Goal: Transaction & Acquisition: Obtain resource

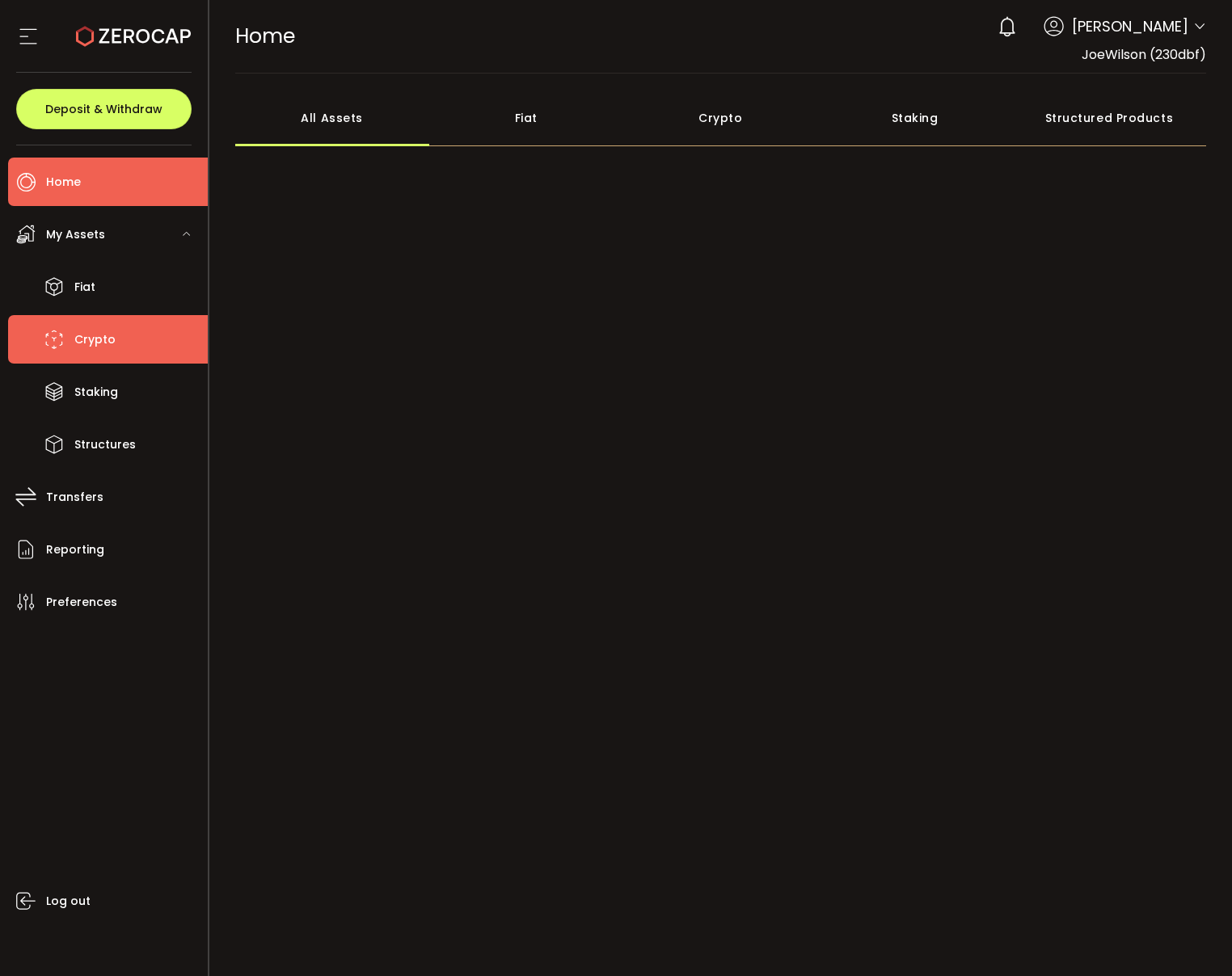
click at [144, 349] on li "Crypto" at bounding box center [107, 339] width 199 height 49
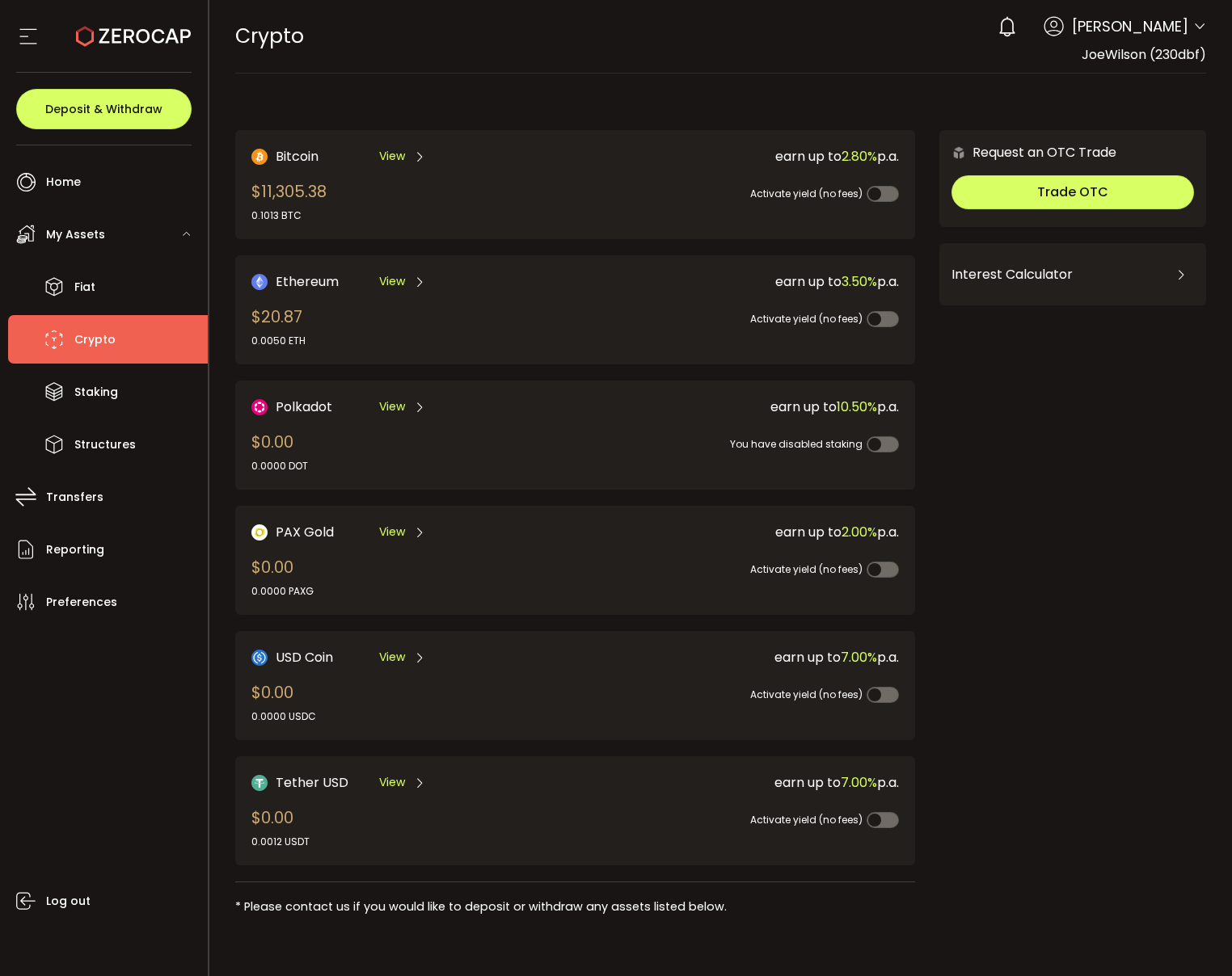
click at [398, 160] on span "View" at bounding box center [392, 157] width 26 height 17
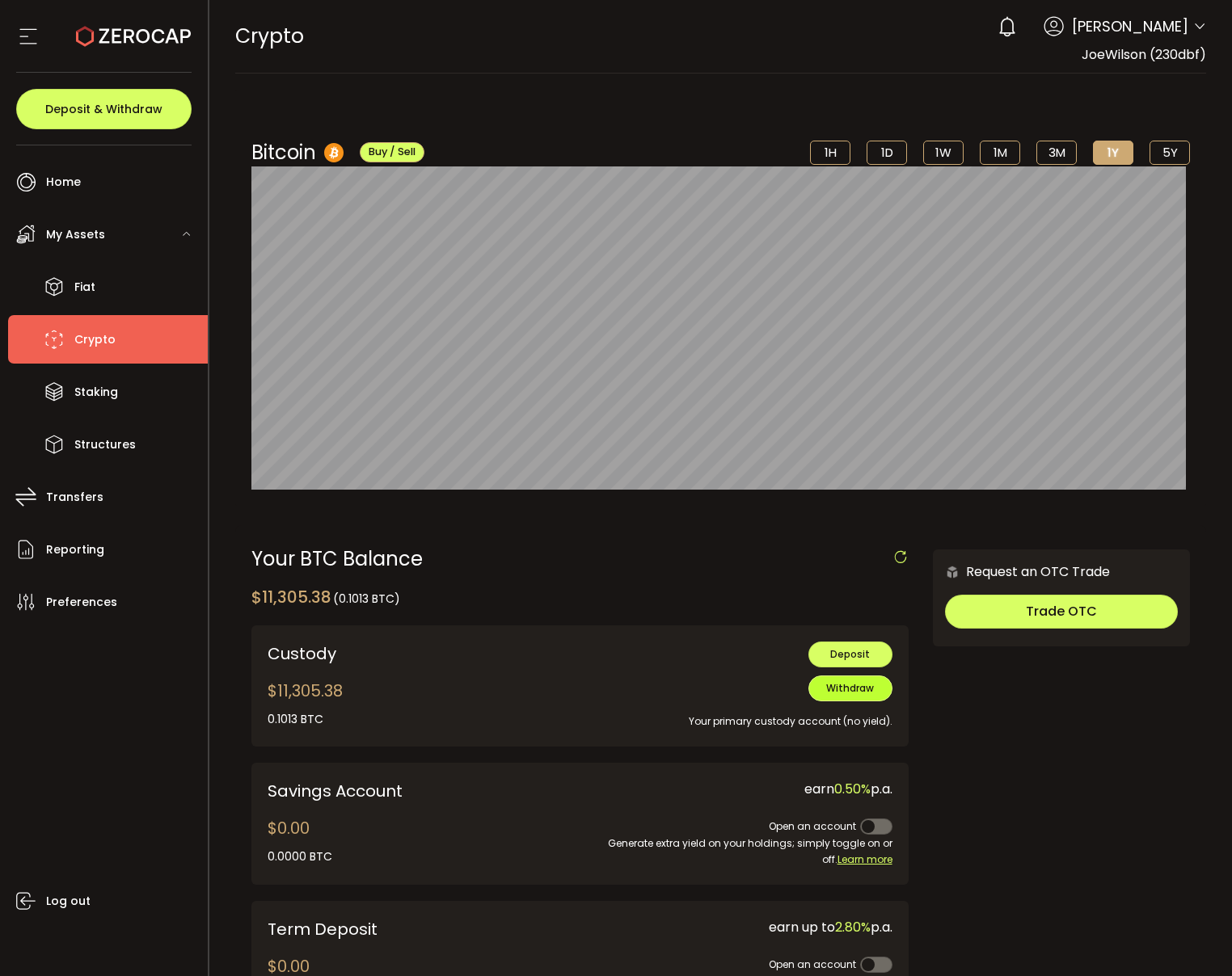
click at [861, 694] on span "Withdraw" at bounding box center [850, 688] width 48 height 14
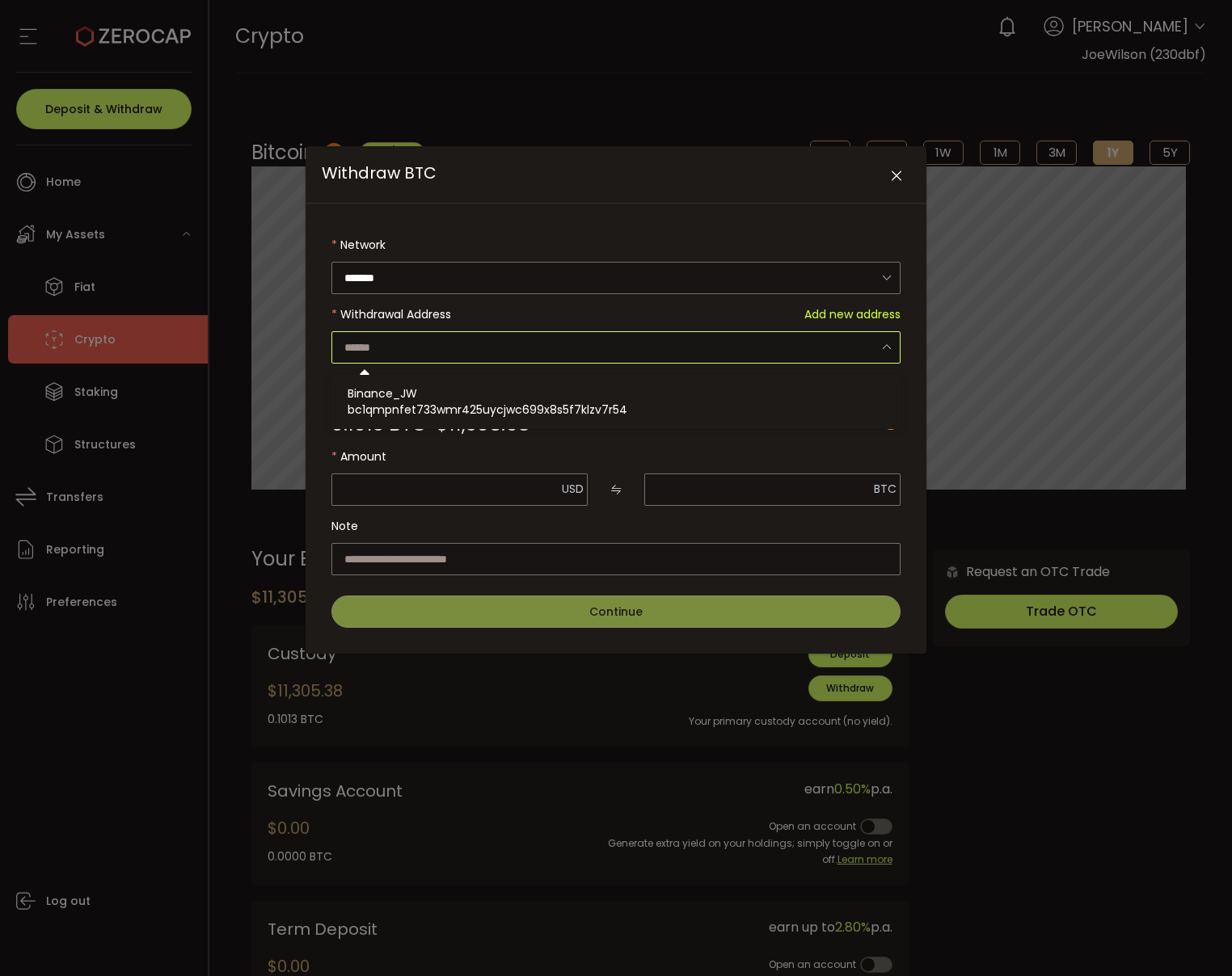
click at [714, 347] on input "Withdraw BTC" at bounding box center [615, 347] width 569 height 33
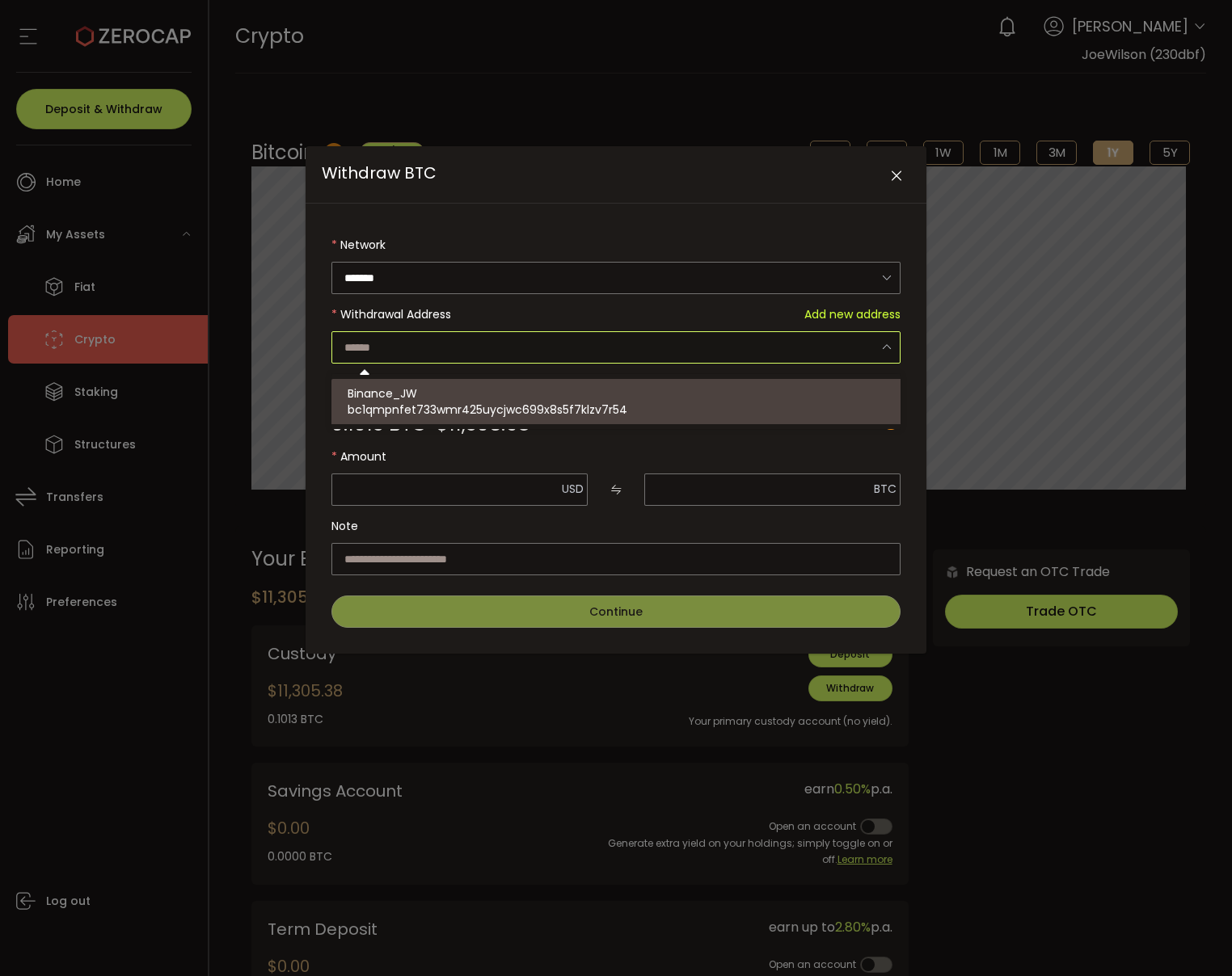
click at [648, 387] on div "Binance_JW bc1qmpnfet733wmr425uycjwc699x8s5f7klzv7r54" at bounding box center [618, 401] width 541 height 45
type input "**********"
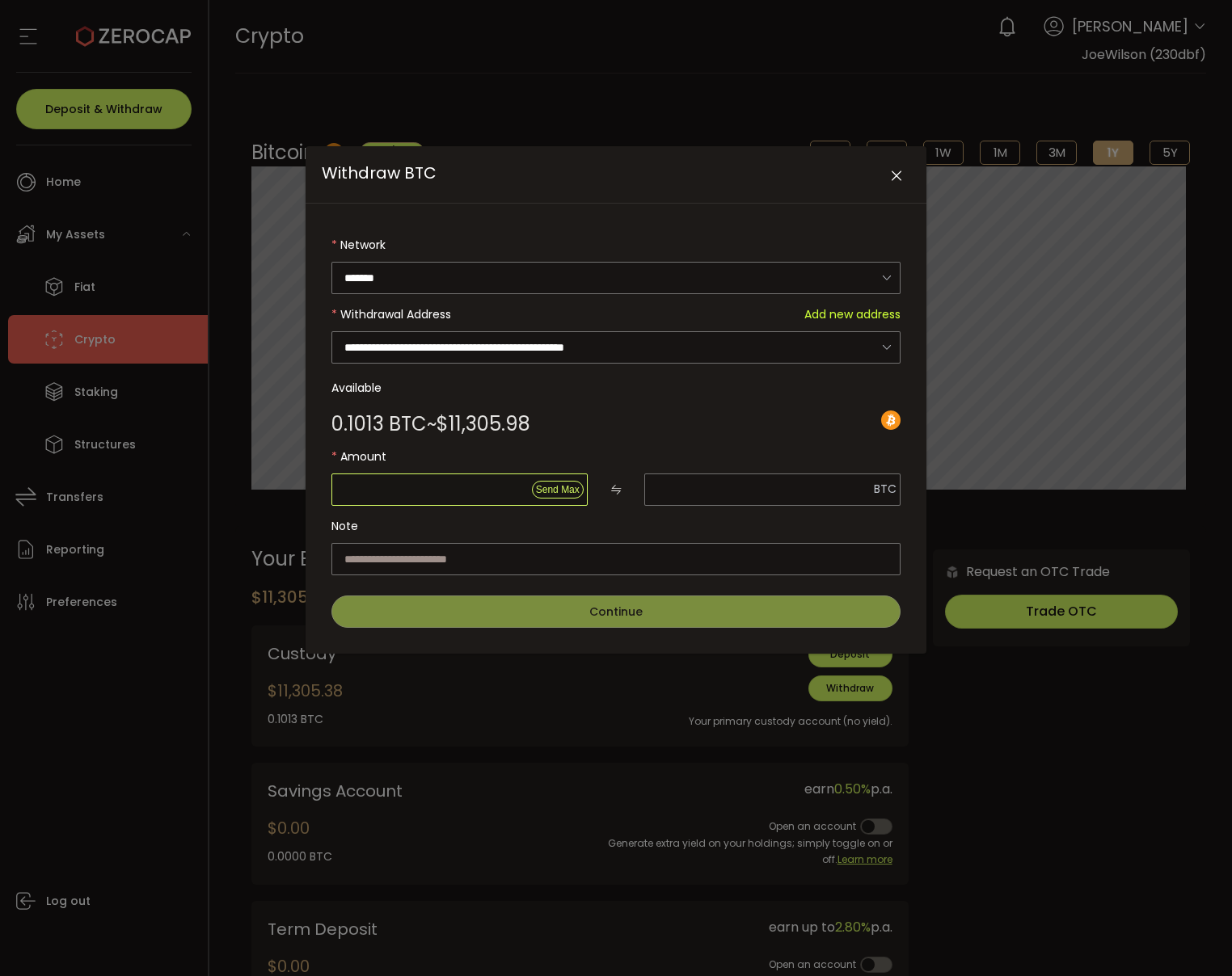
click at [467, 485] on input "Withdraw BTC" at bounding box center [459, 490] width 256 height 33
type input "*"
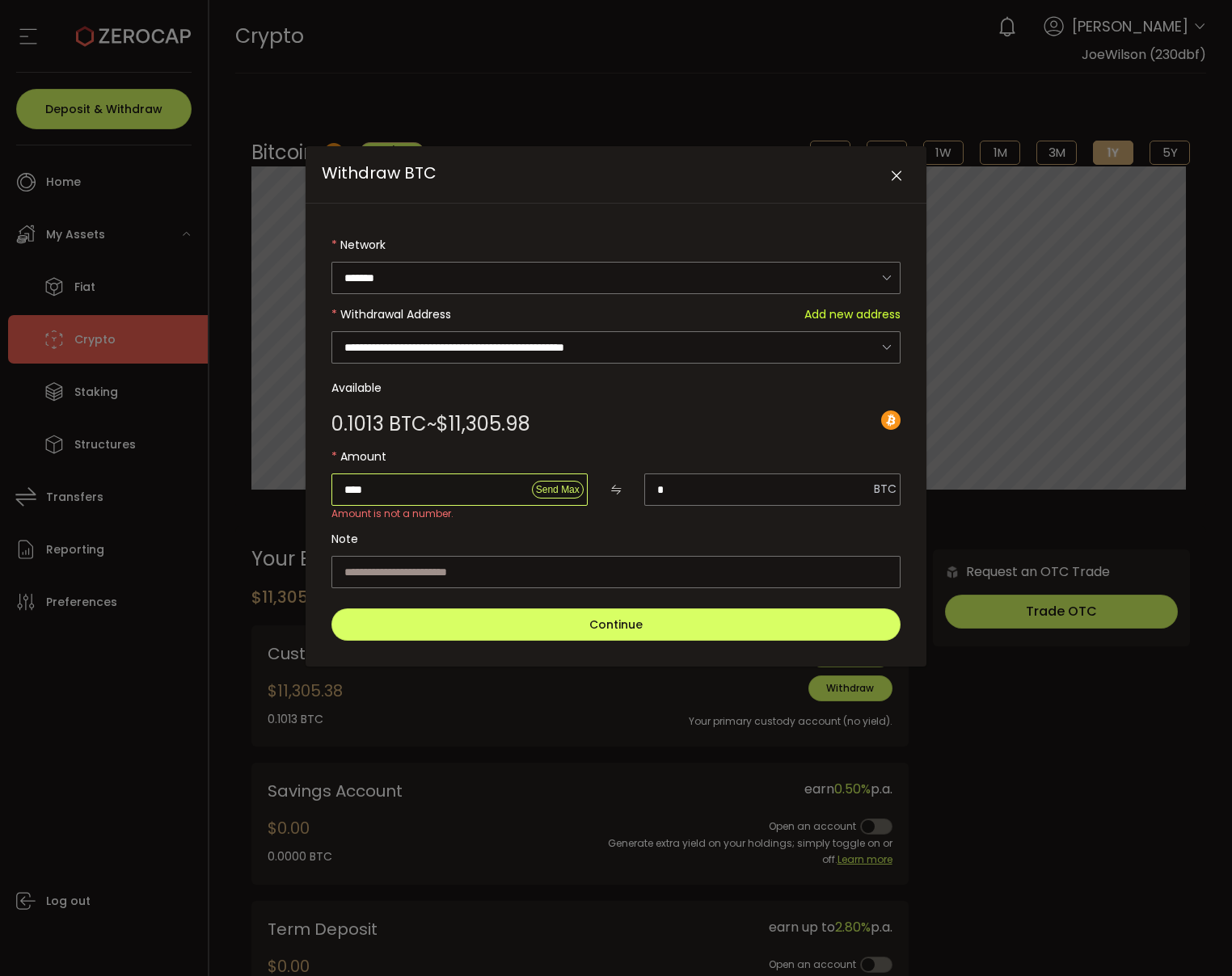
type input "*****"
type input "**********"
type input "*****"
click at [620, 445] on label "Amount" at bounding box center [615, 457] width 569 height 33
click at [740, 474] on input "**********" at bounding box center [772, 490] width 256 height 33
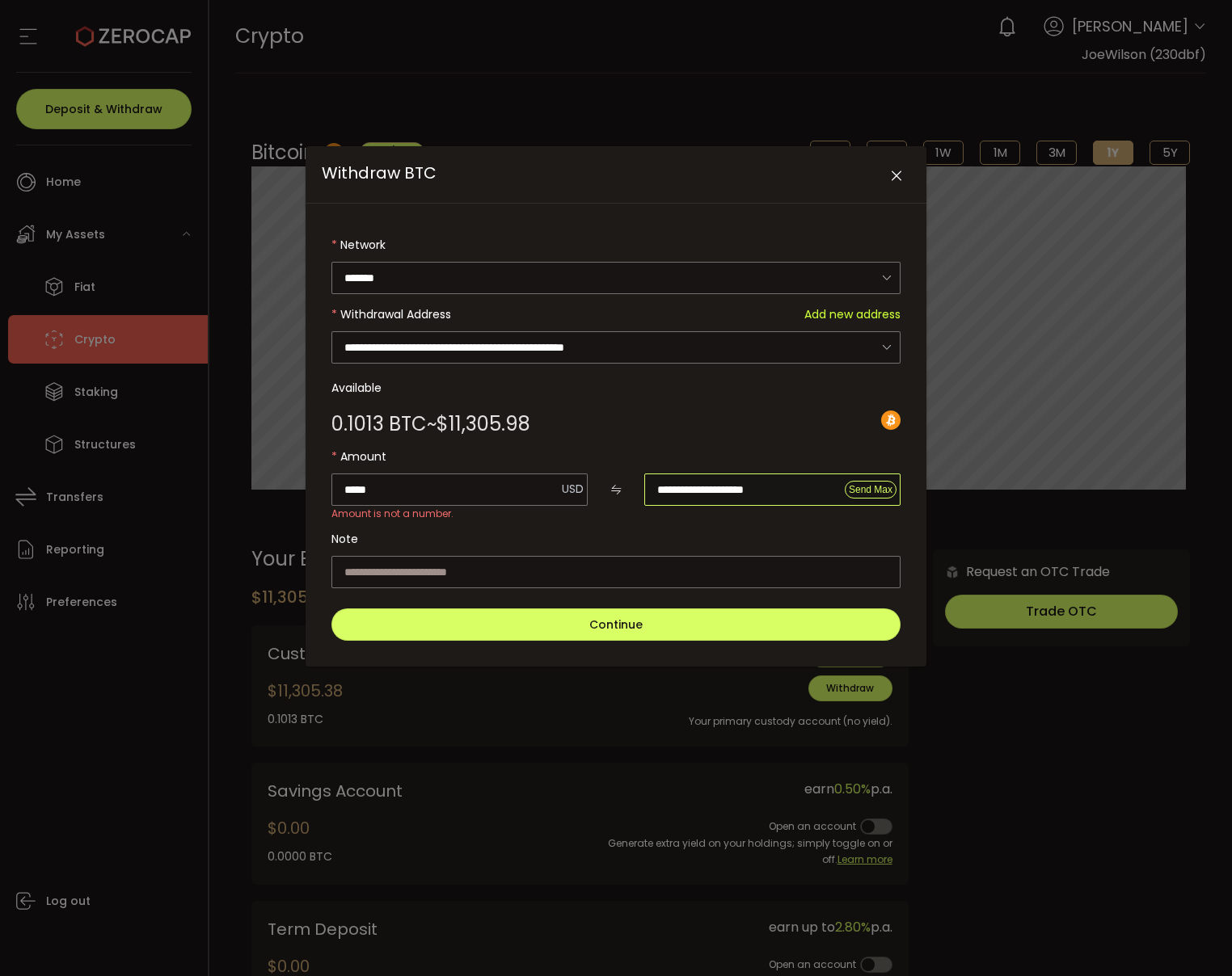
click at [740, 474] on input "**********" at bounding box center [772, 490] width 256 height 33
click at [705, 481] on input "**********" at bounding box center [772, 490] width 256 height 33
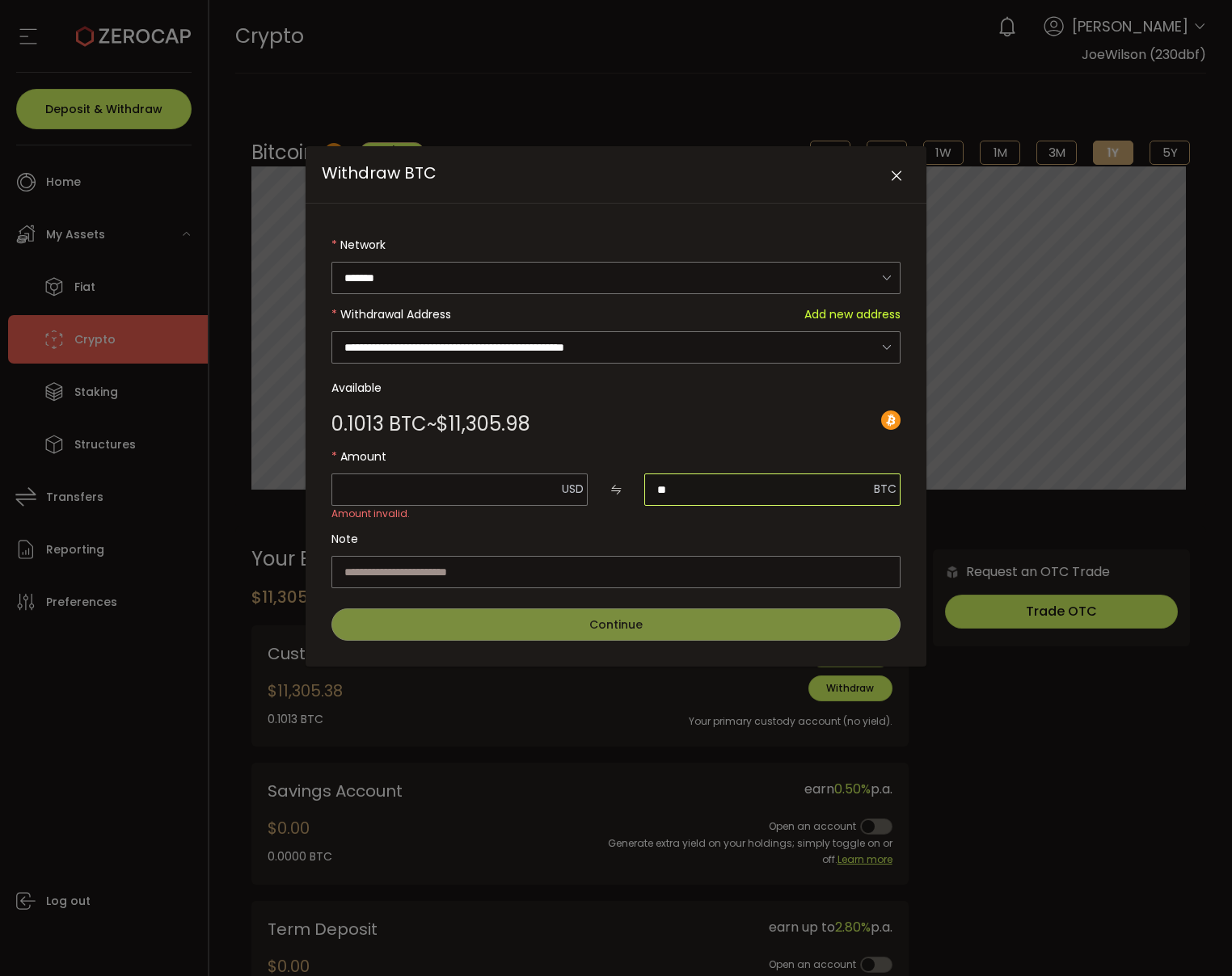
type input "***"
type input "*******"
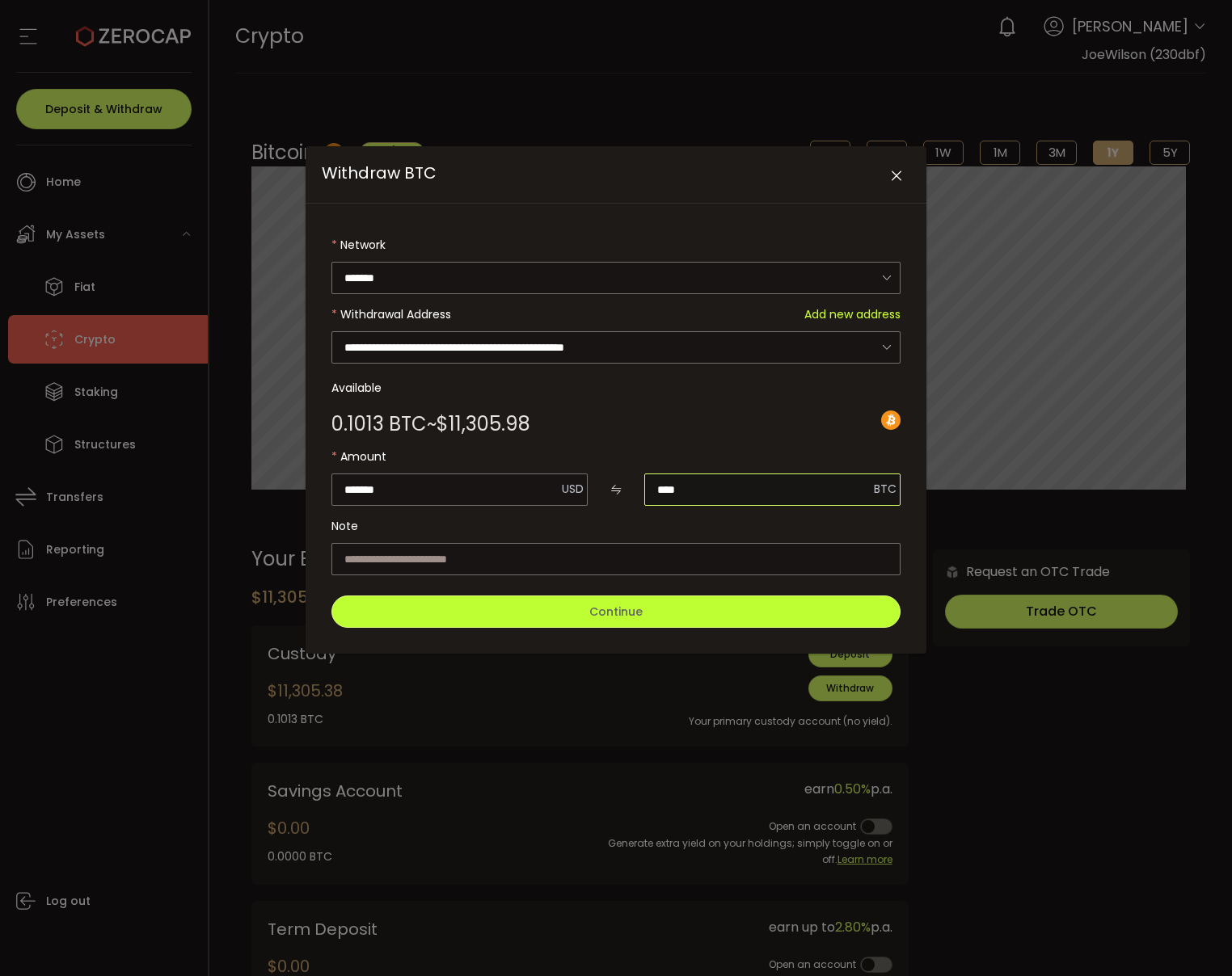
type input "****"
click at [549, 609] on button "Continue" at bounding box center [615, 612] width 569 height 33
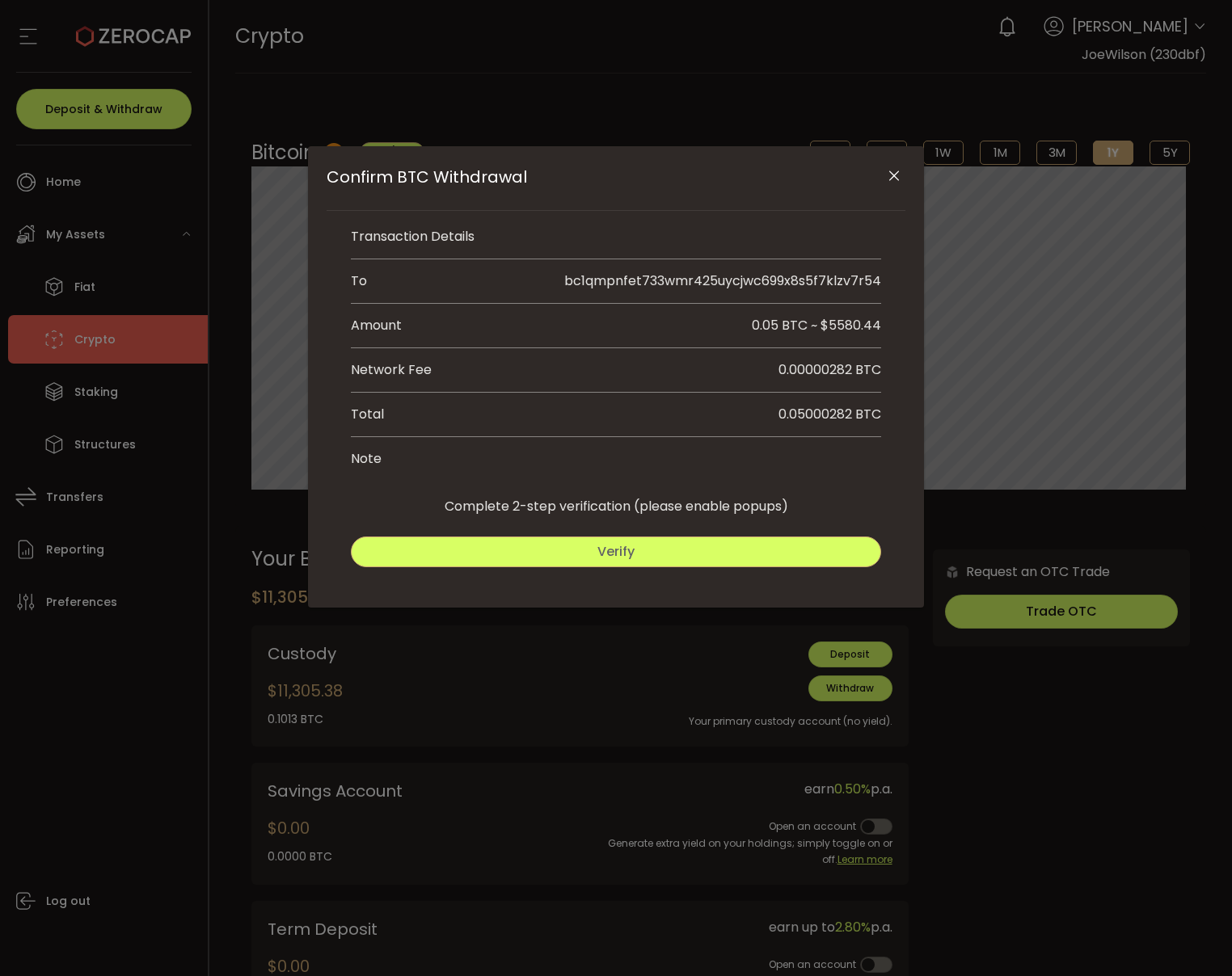
click at [537, 556] on button "Verify" at bounding box center [616, 552] width 530 height 31
click at [667, 278] on span "bc1qmpnfet733wmr425uycjwc699x8s5f7klzv7r54" at bounding box center [722, 281] width 317 height 19
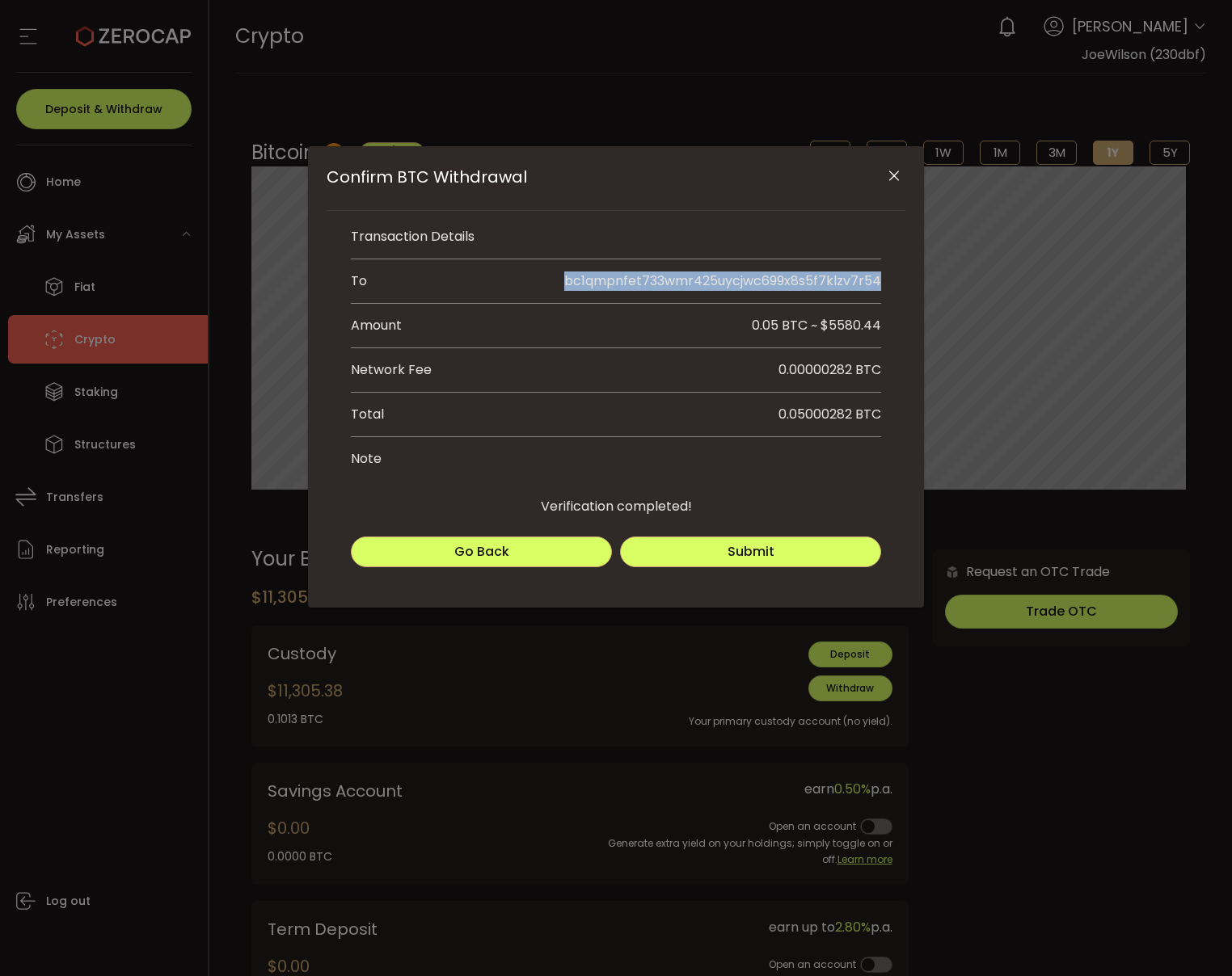
click at [667, 278] on span "bc1qmpnfet733wmr425uycjwc699x8s5f7klzv7r54" at bounding box center [722, 281] width 317 height 19
copy span "bc1qmpnfet733wmr425uycjwc699x8s5f7klzv7r54"
click at [767, 558] on span "Submit" at bounding box center [750, 552] width 47 height 19
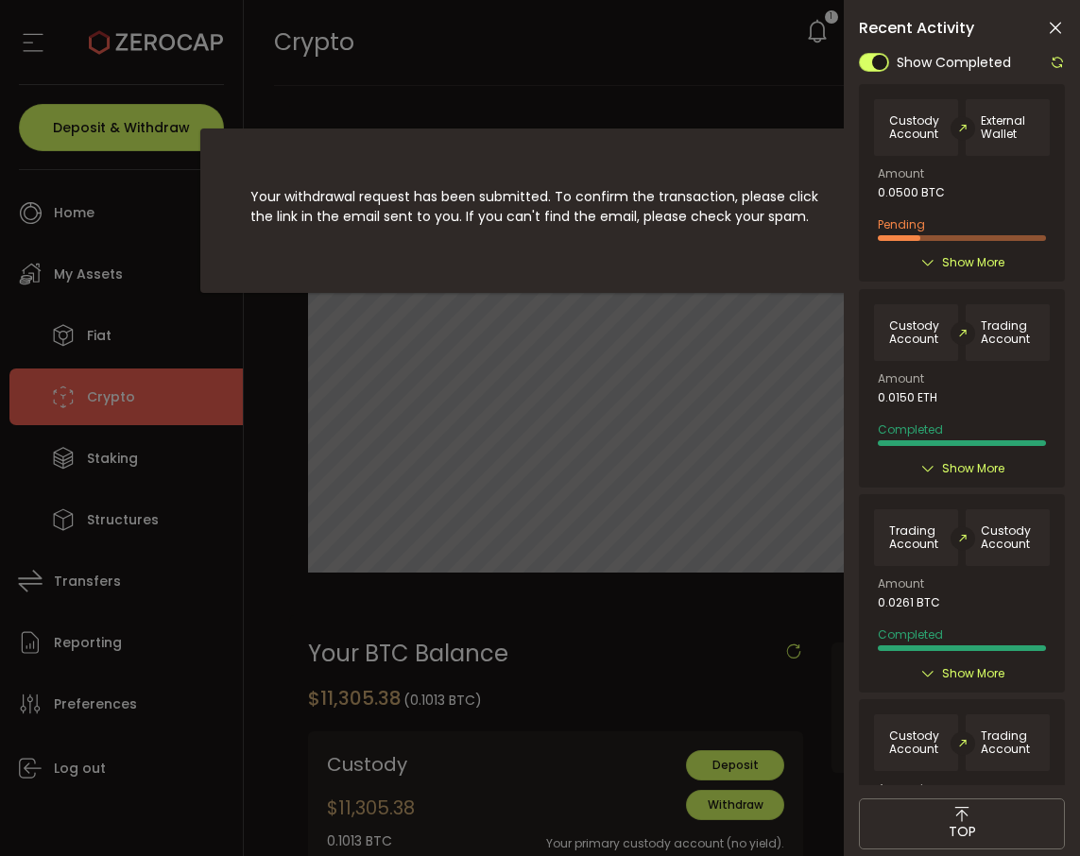
click at [760, 96] on div "Your withdrawal request has been submitted. To confirm the transaction, please …" at bounding box center [540, 428] width 1080 height 856
click at [748, 97] on div "Your withdrawal request has been submitted. To confirm the transaction, please …" at bounding box center [540, 428] width 1080 height 856
click at [977, 254] on span "Show More" at bounding box center [973, 262] width 62 height 19
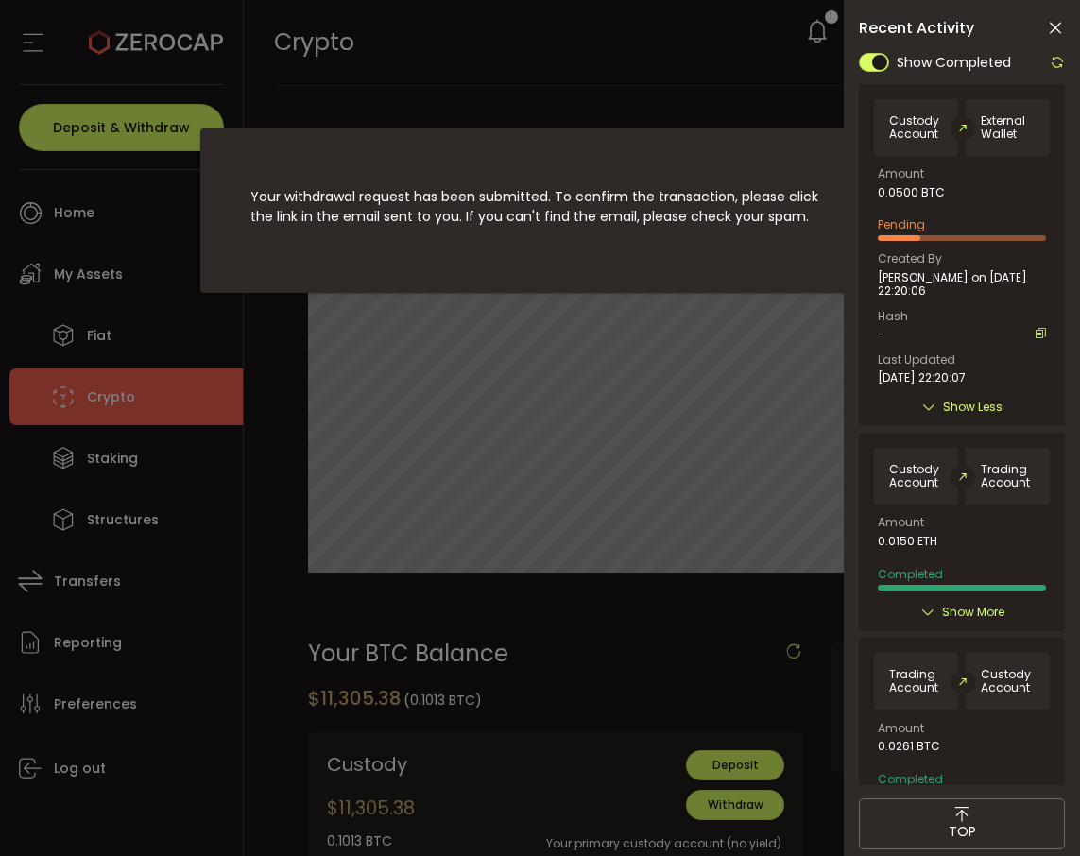
click at [788, 145] on div "dialog" at bounding box center [540, 152] width 637 height 49
click at [636, 121] on div "Your withdrawal request has been submitted. To confirm the transaction, please …" at bounding box center [540, 428] width 1080 height 856
click at [635, 106] on div "Your withdrawal request has been submitted. To confirm the transaction, please …" at bounding box center [540, 428] width 1080 height 856
click at [1051, 34] on icon at bounding box center [1055, 28] width 19 height 19
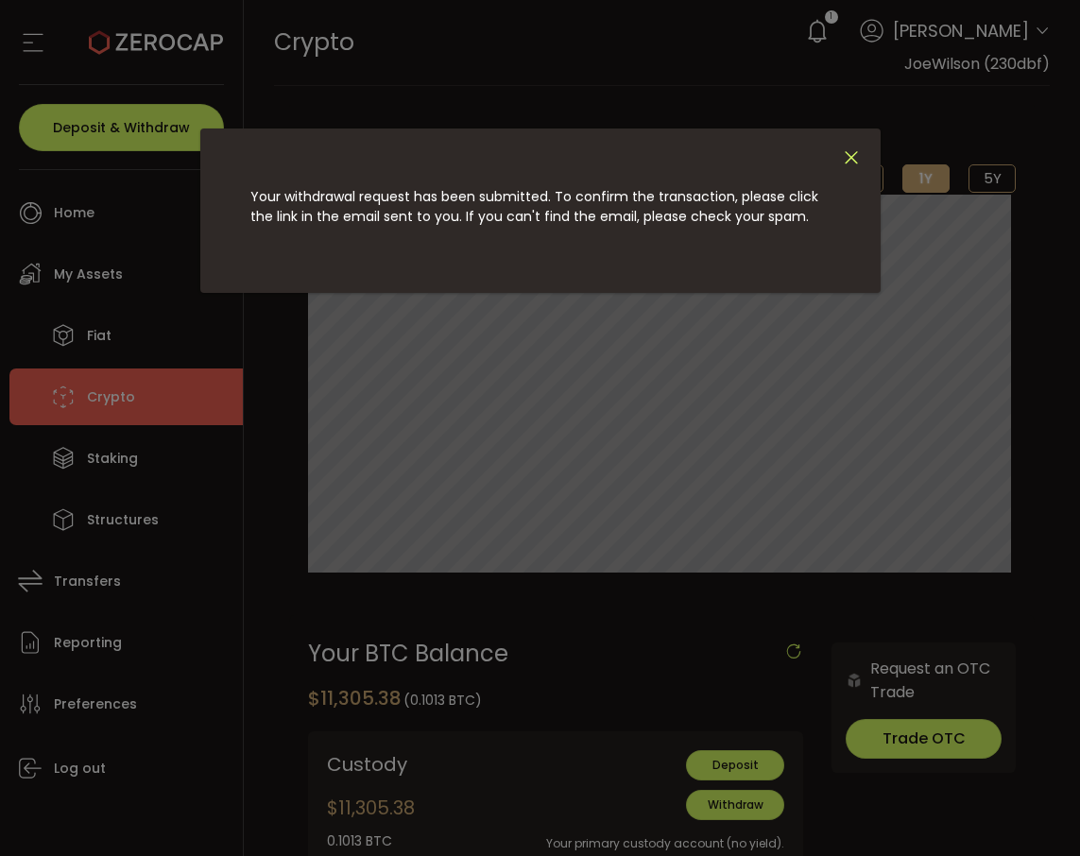
click at [845, 159] on icon "Close" at bounding box center [851, 157] width 21 height 21
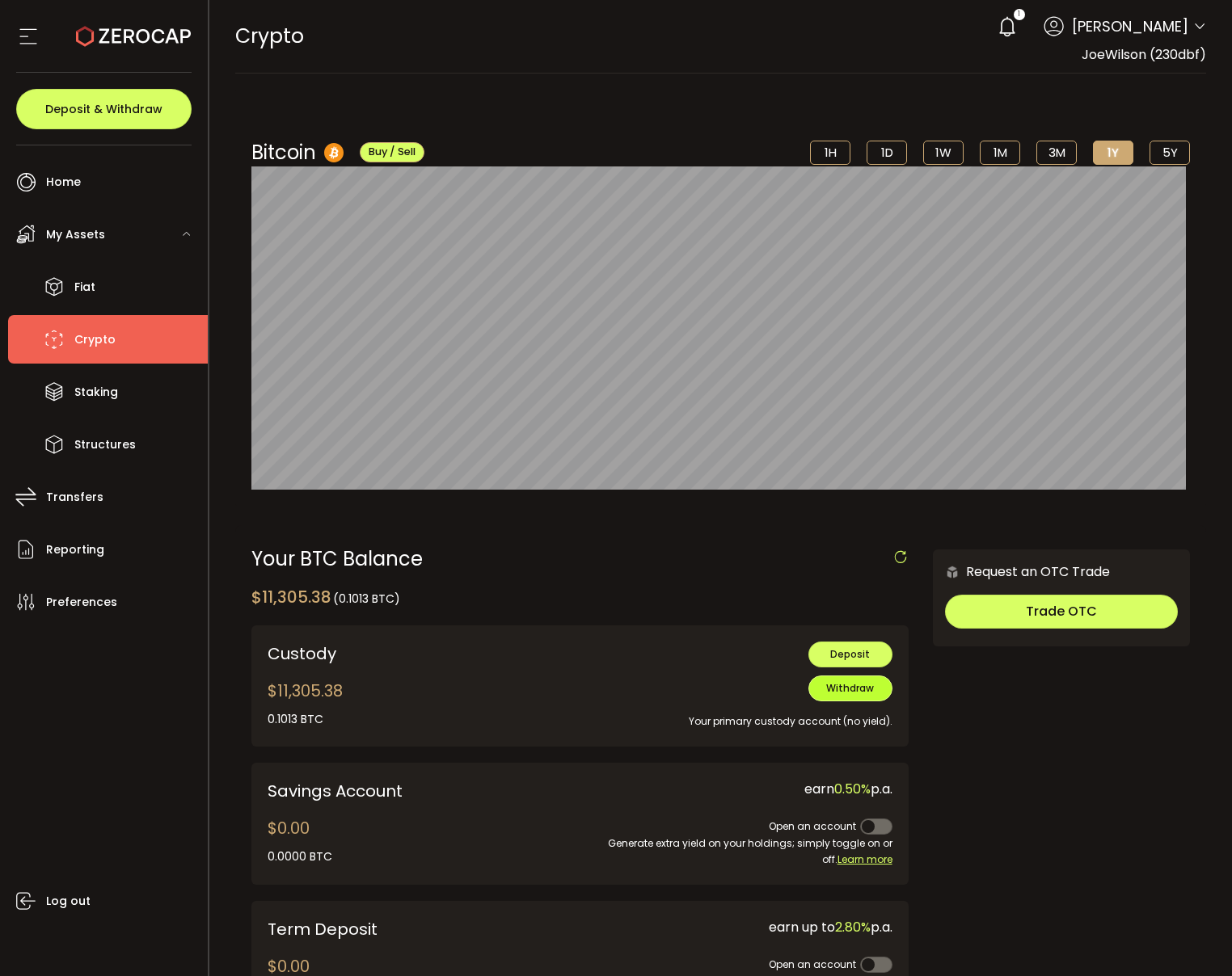
click at [819, 697] on button "Withdraw" at bounding box center [850, 689] width 84 height 26
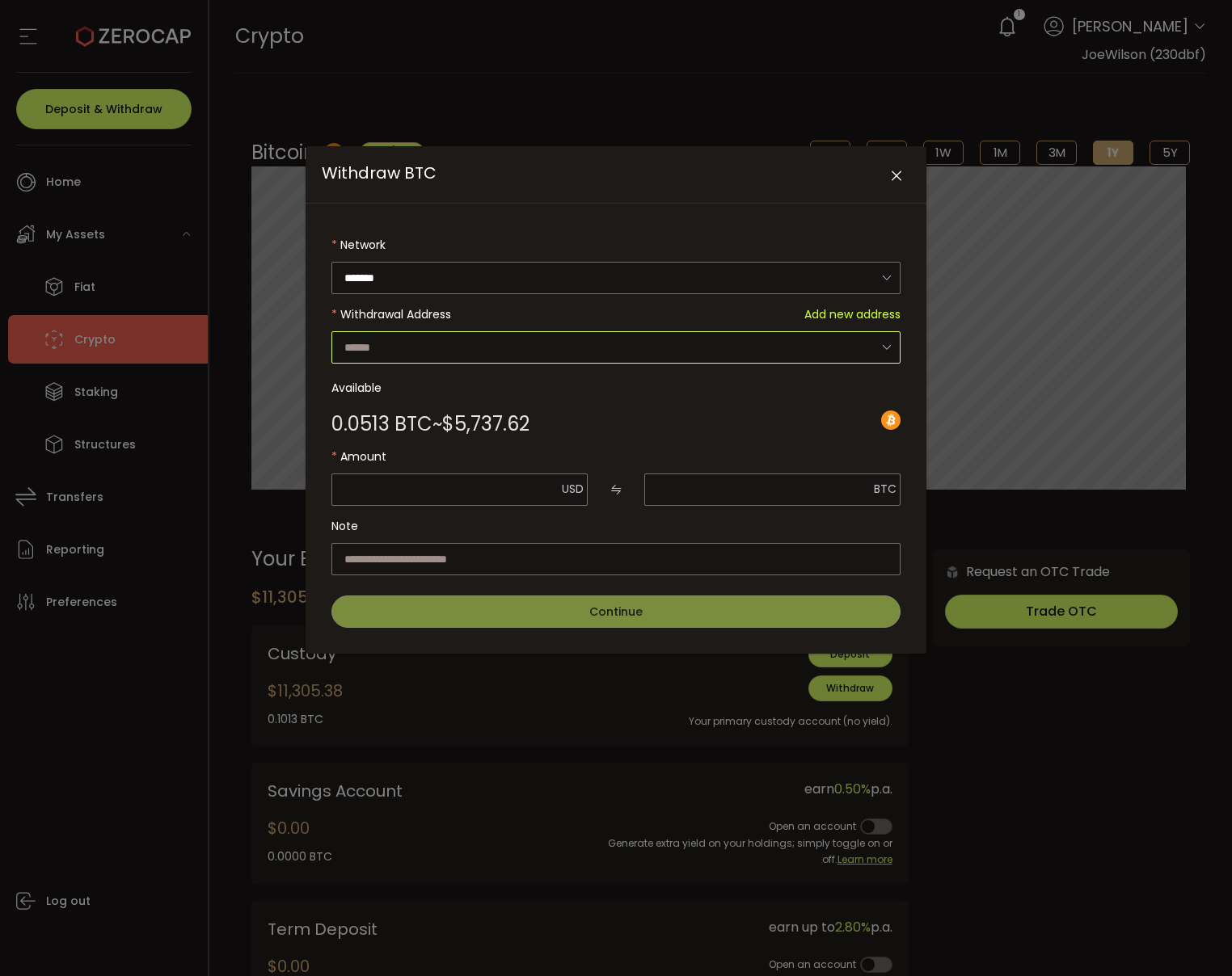
click at [708, 342] on input "Withdraw BTC" at bounding box center [615, 347] width 569 height 33
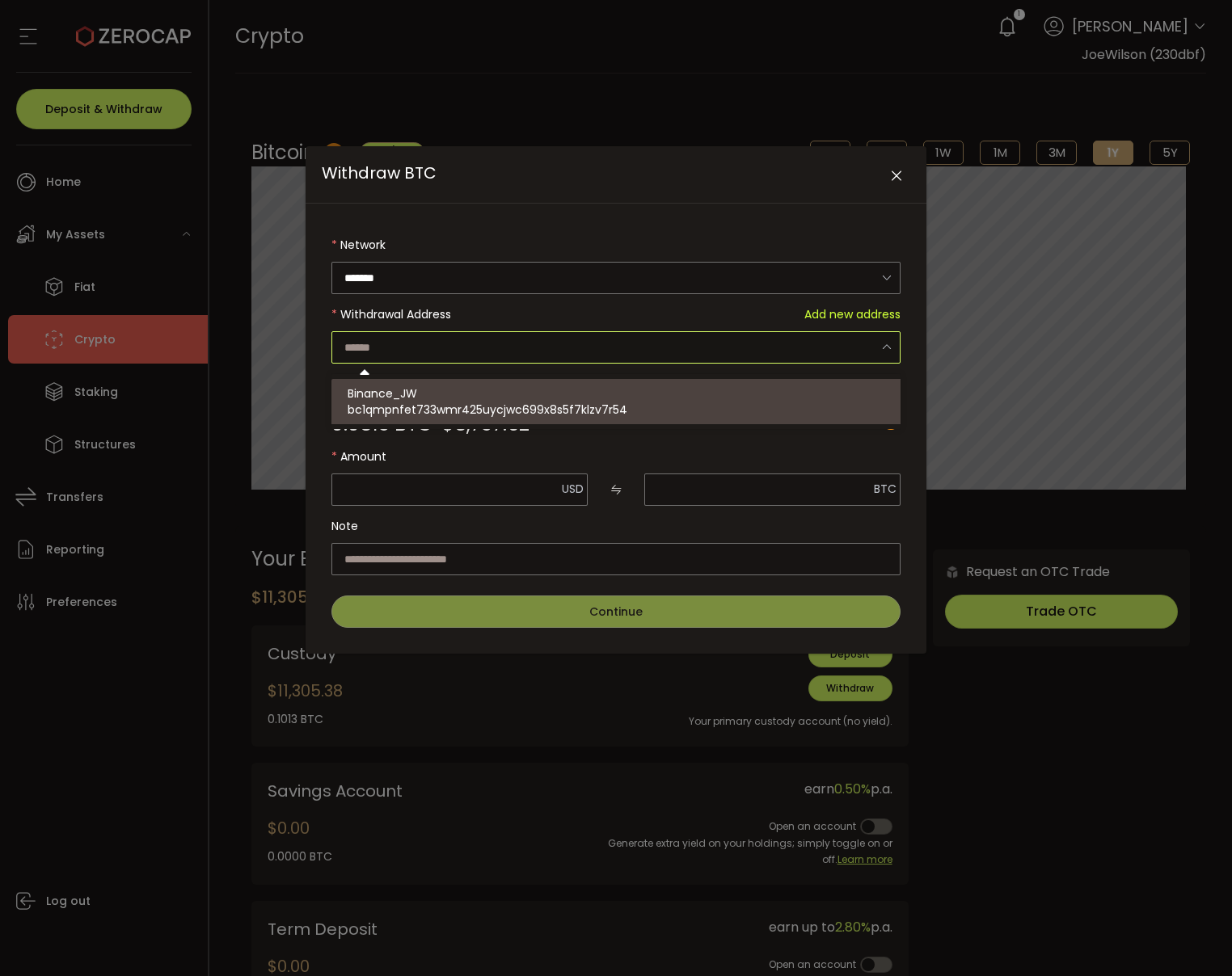
click at [618, 402] on span "bc1qmpnfet733wmr425uycjwc699x8s5f7klzv7r54" at bounding box center [487, 409] width 280 height 16
type input "**********"
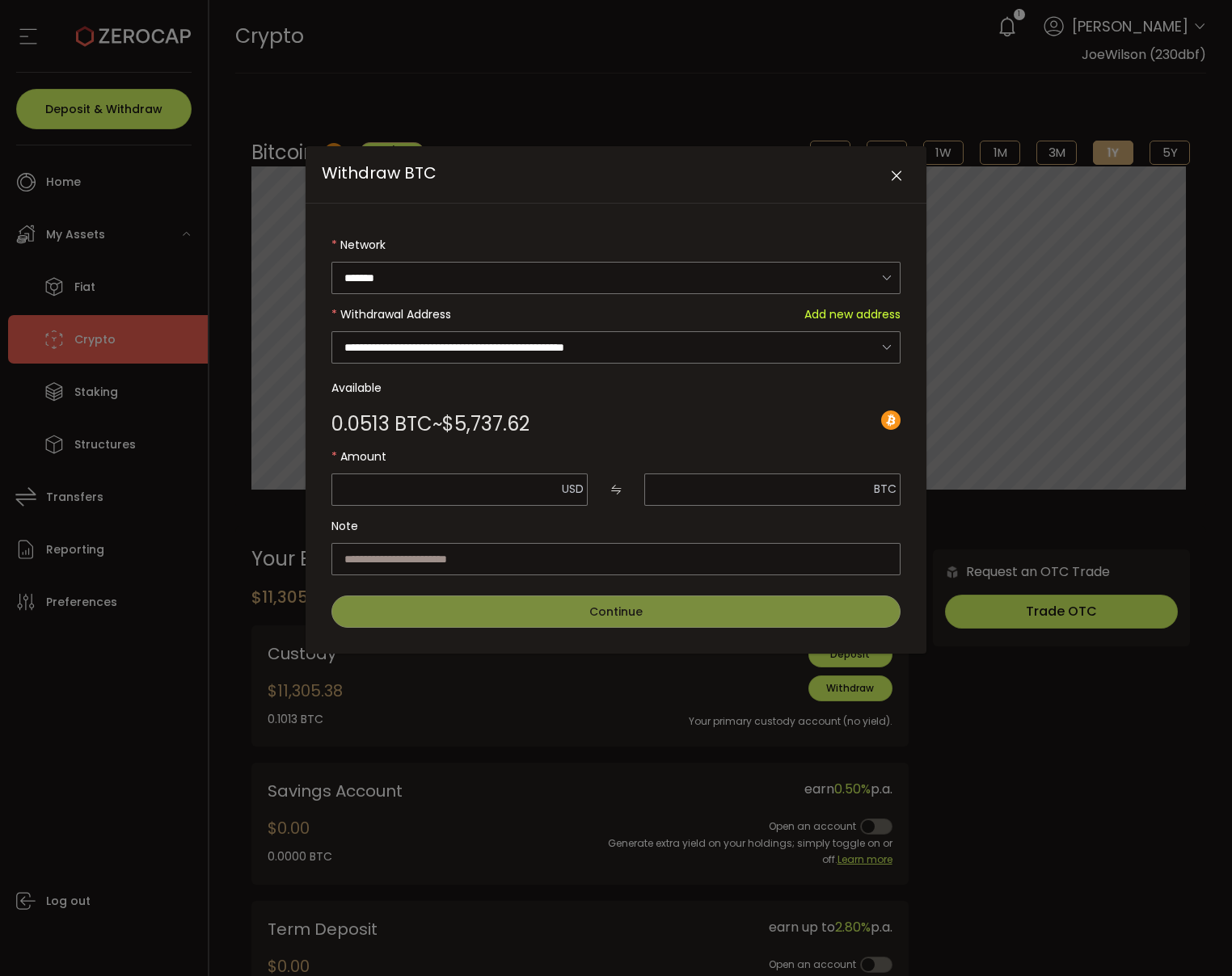
click at [894, 170] on icon "Close" at bounding box center [896, 175] width 16 height 16
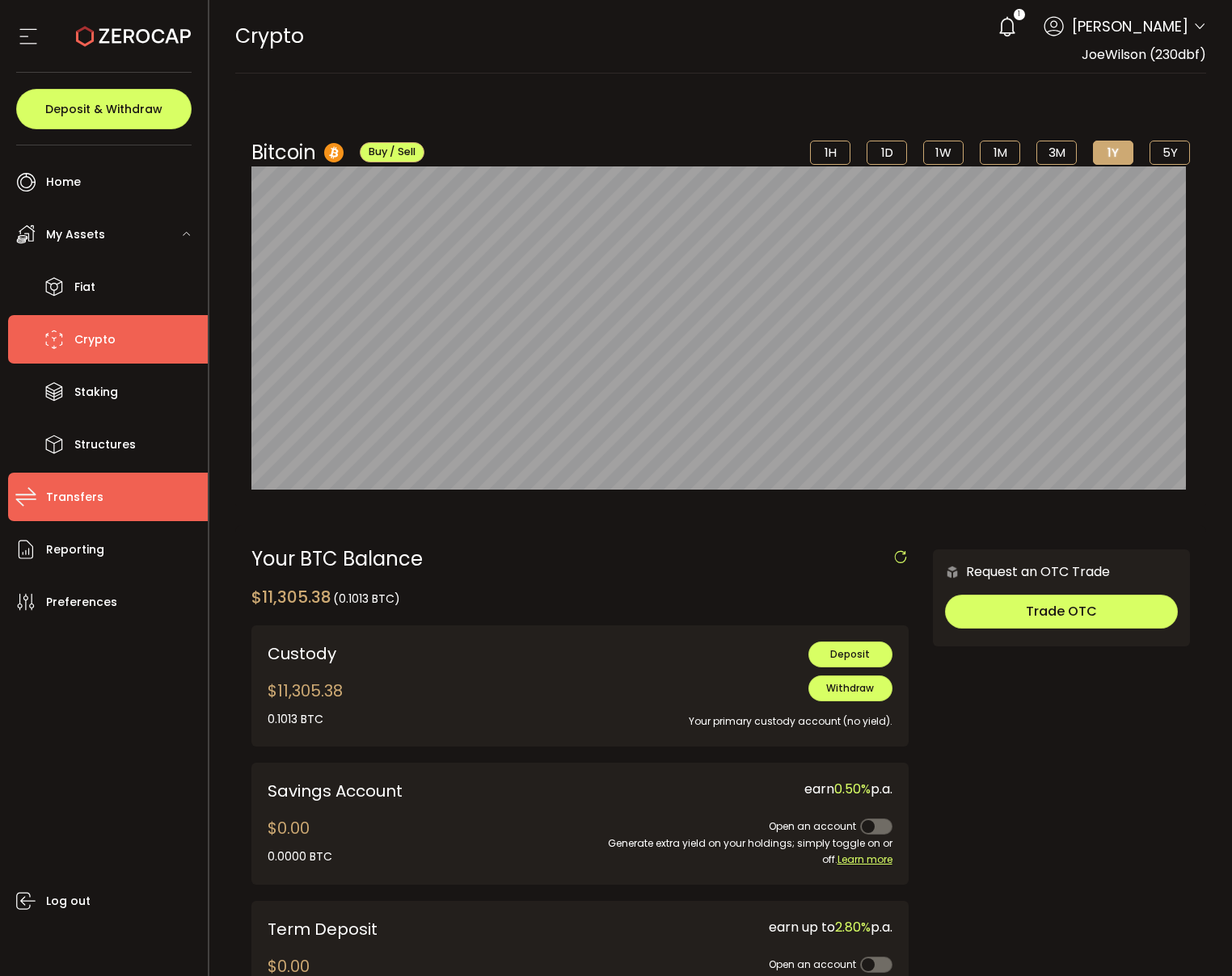
click at [118, 506] on li "Transfers" at bounding box center [107, 497] width 199 height 49
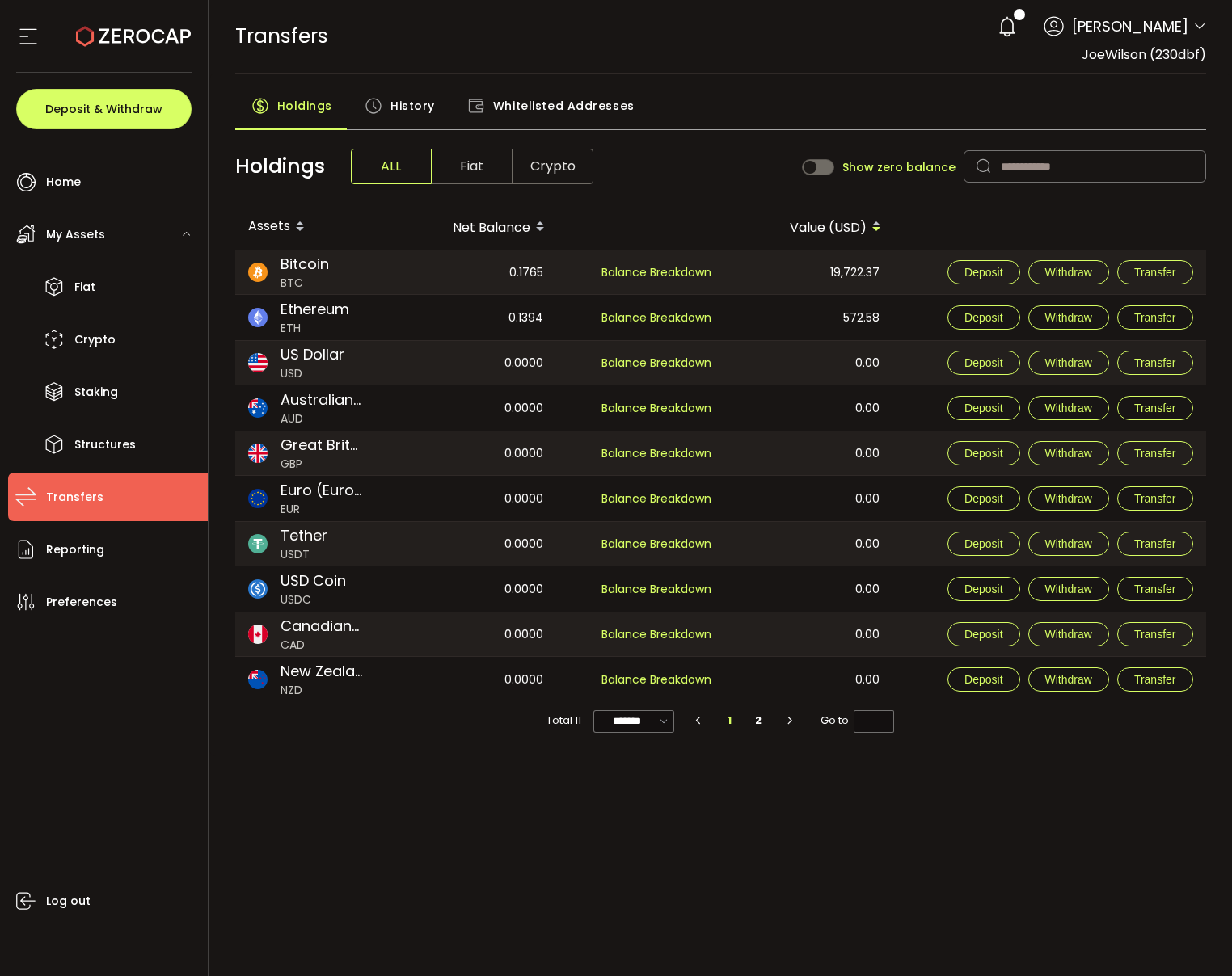
click at [543, 115] on span "Whitelisted Addresses" at bounding box center [563, 106] width 141 height 33
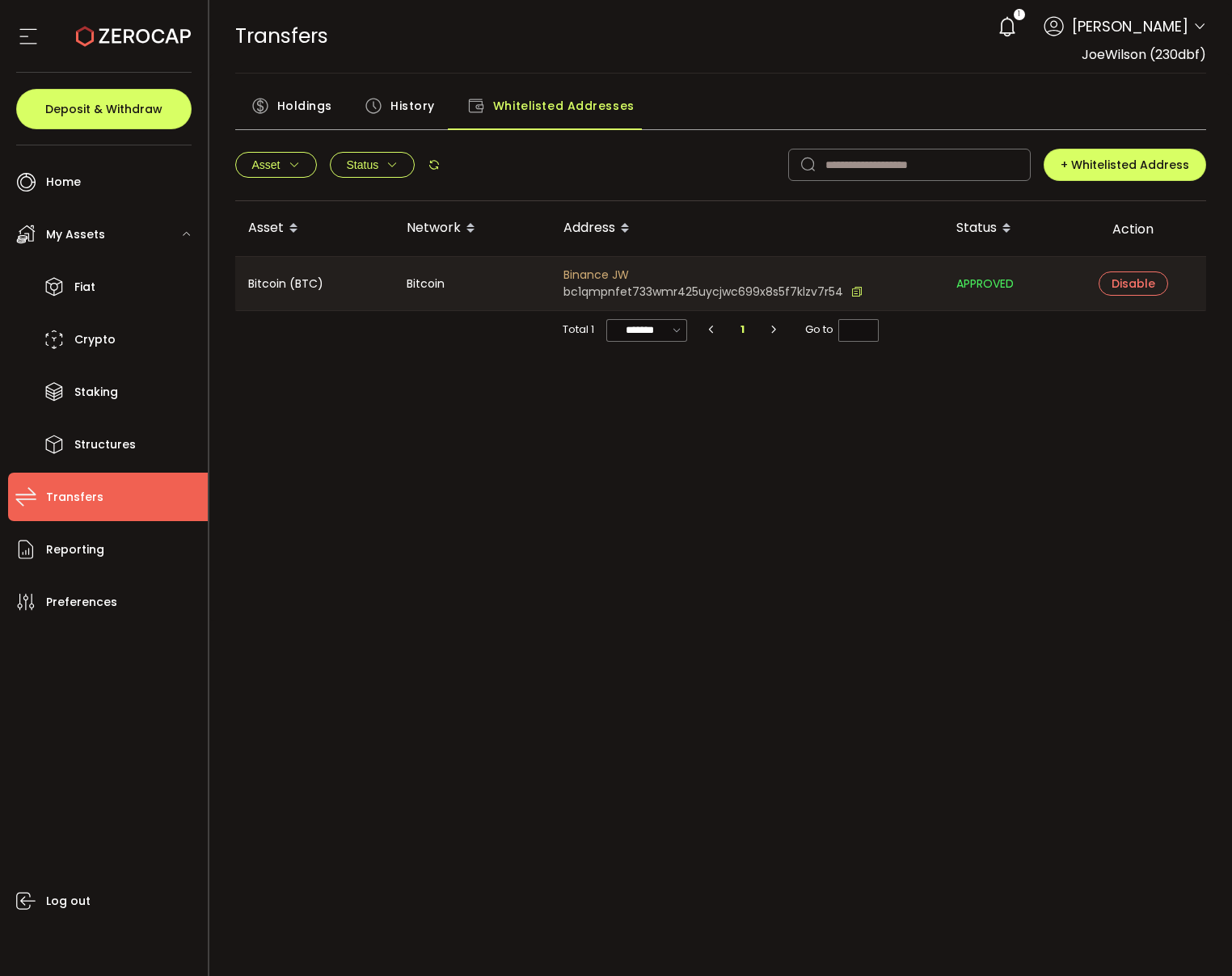
click at [628, 291] on span "bc1qmpnfet733wmr425uycjwc699x8s5f7klzv7r54" at bounding box center [702, 293] width 280 height 17
click at [851, 294] on icon at bounding box center [856, 293] width 11 height 17
click at [1018, 28] on icon at bounding box center [1007, 27] width 22 height 22
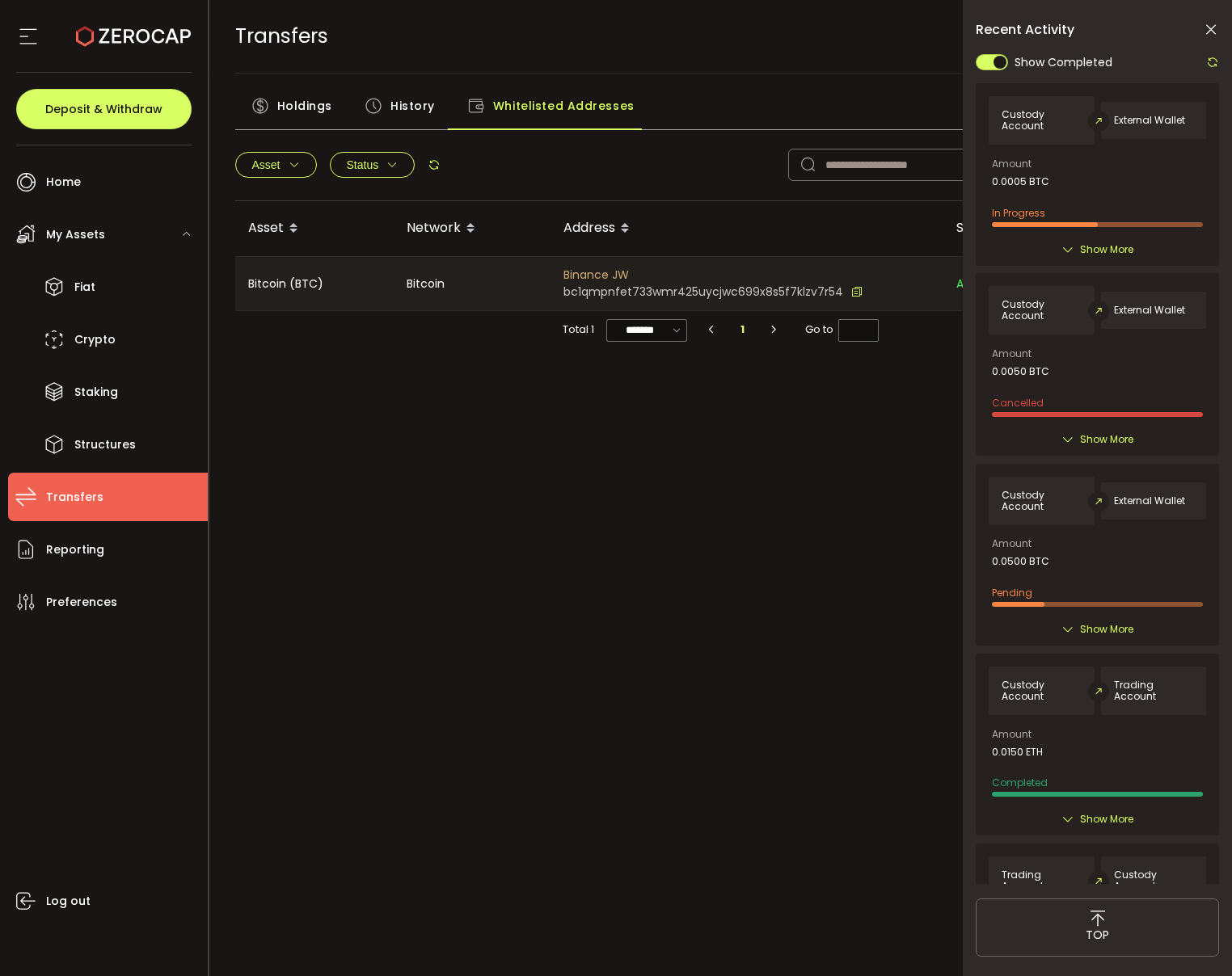
click at [1112, 624] on span "Show More" at bounding box center [1106, 629] width 53 height 16
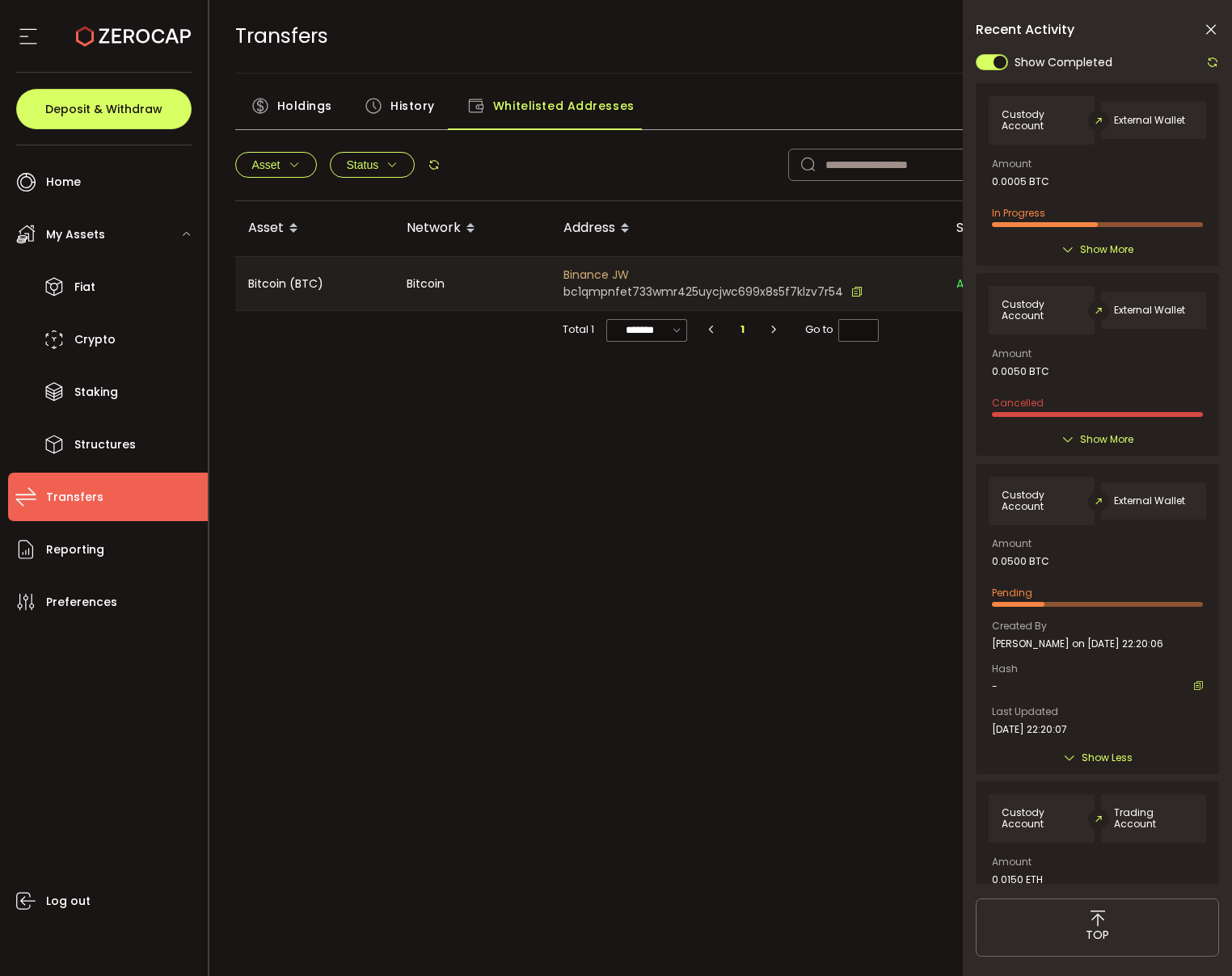
click at [1132, 252] on div "Show More" at bounding box center [1097, 249] width 217 height 16
click at [1104, 247] on span "Show More" at bounding box center [1106, 249] width 53 height 16
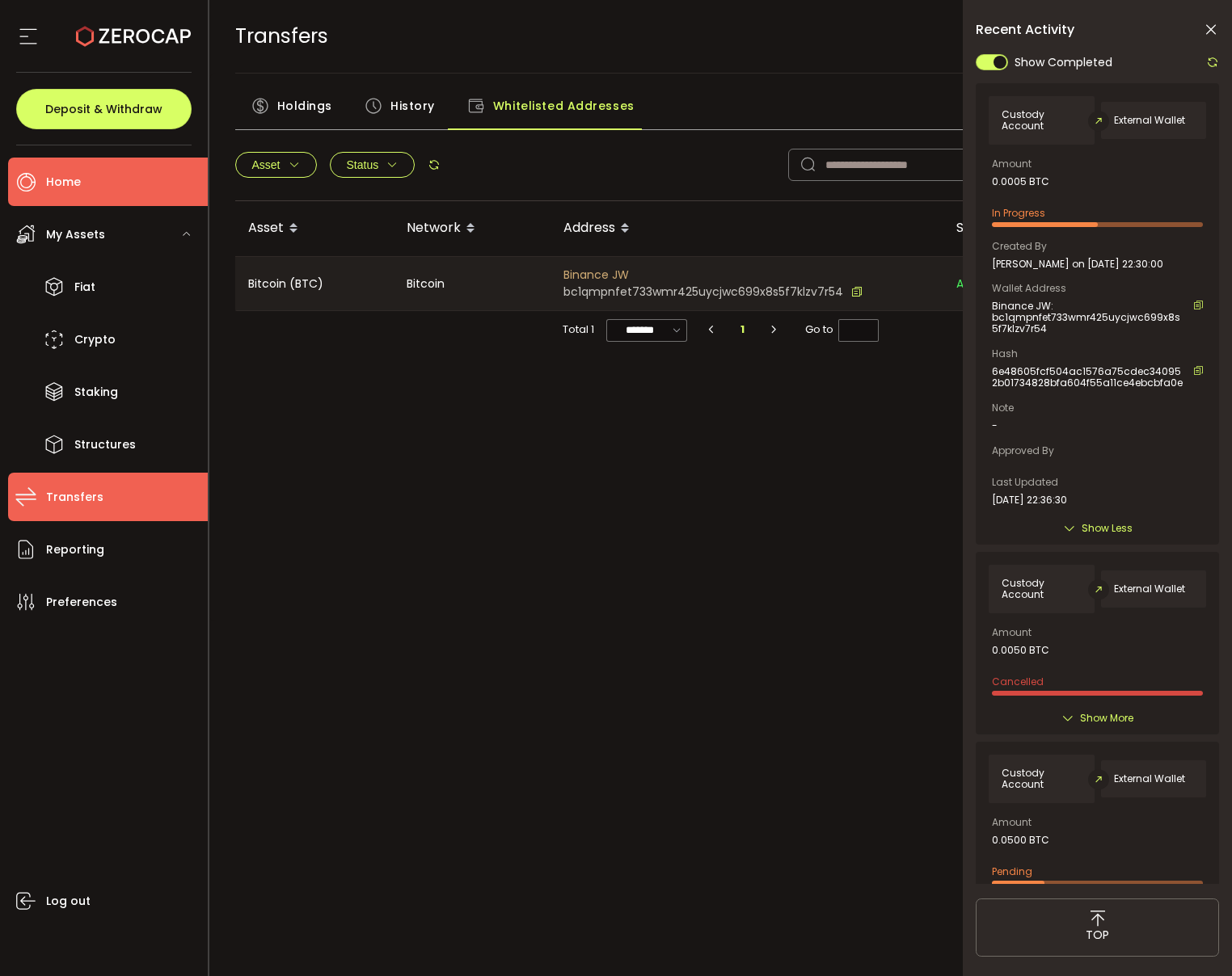
click at [80, 184] on span "Home" at bounding box center [63, 181] width 35 height 23
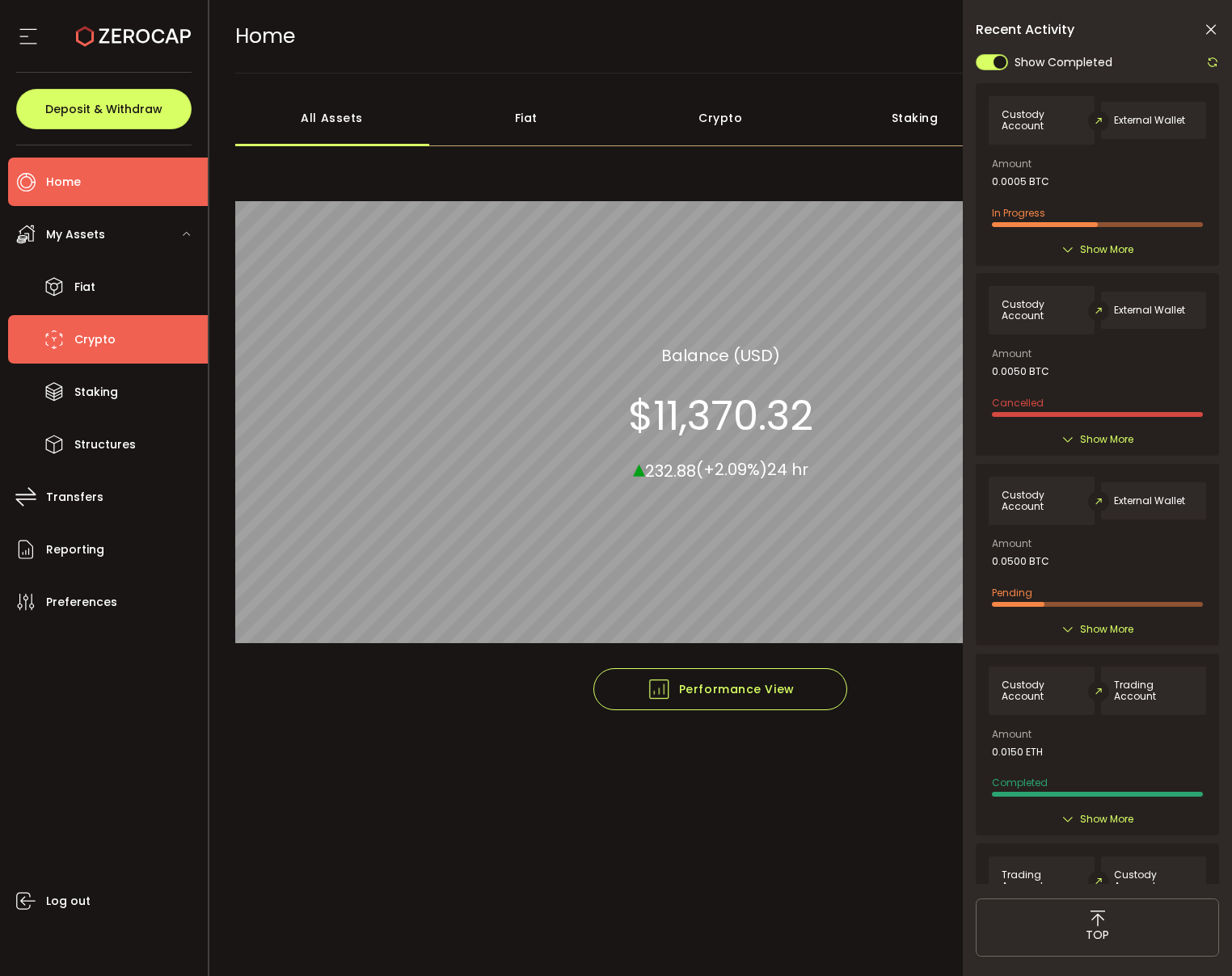
click at [116, 327] on li "Crypto" at bounding box center [107, 339] width 199 height 49
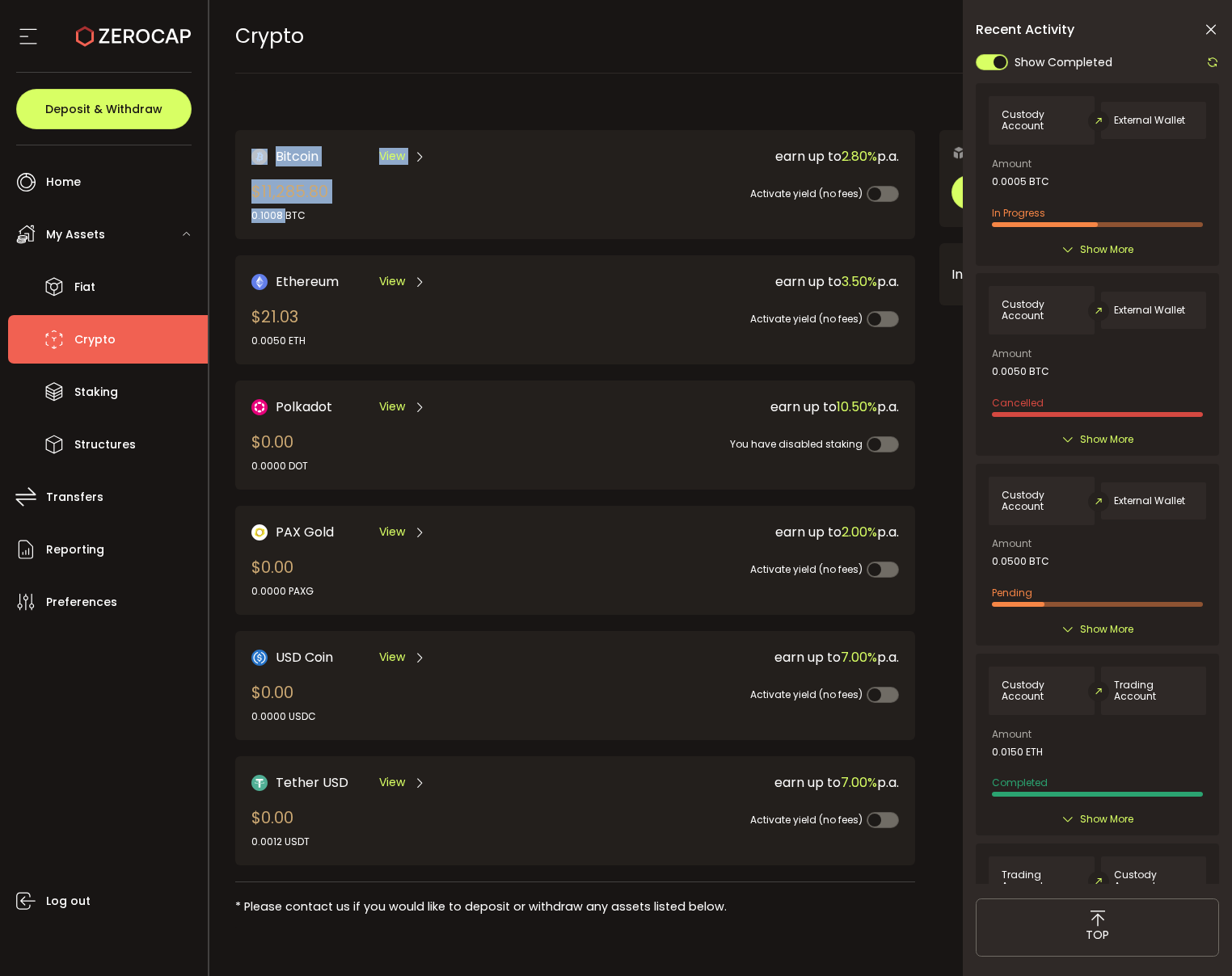
drag, startPoint x: 280, startPoint y: 213, endPoint x: 247, endPoint y: 212, distance: 33.0
click at [247, 212] on div "Bitcoin View $11,285.80 0.1008 BTC earn up to 2.80% p.a. Activate yield (no fee…" at bounding box center [575, 185] width 679 height 109
click at [264, 212] on div "0.1008 BTC" at bounding box center [290, 216] width 77 height 15
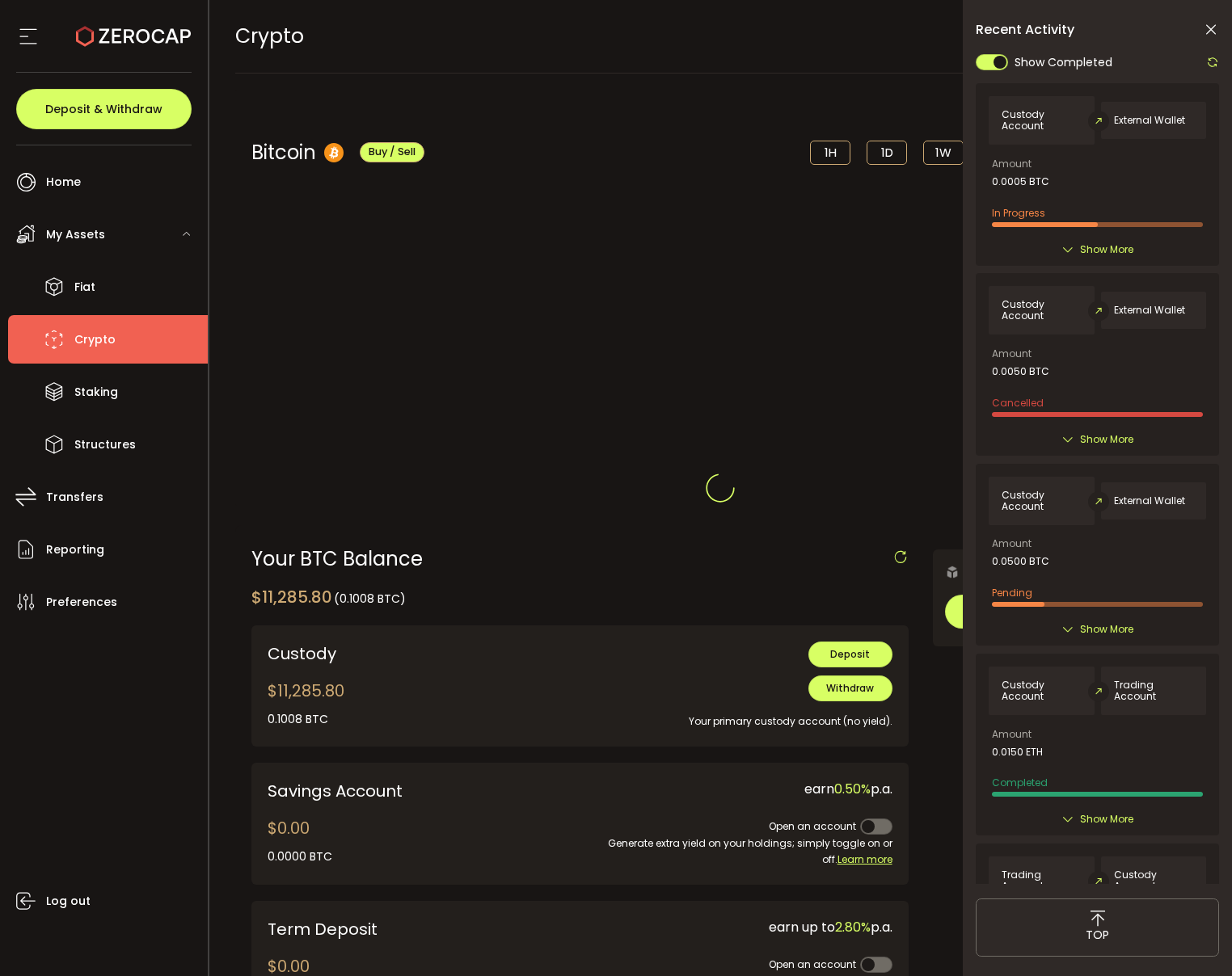
click at [272, 212] on div at bounding box center [721, 488] width 1023 height 976
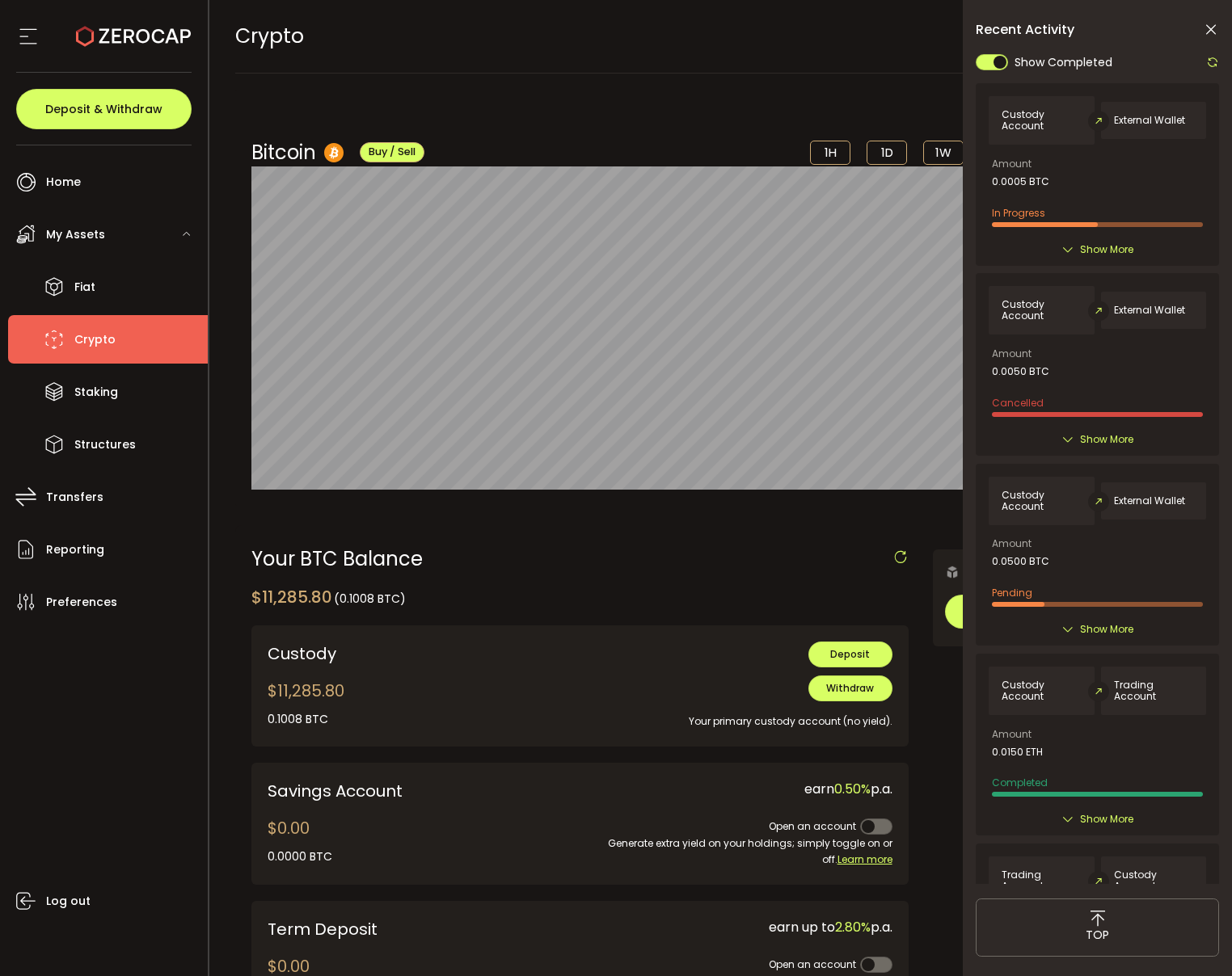
click at [281, 720] on div "0.1008 BTC" at bounding box center [306, 719] width 77 height 17
copy div "0.1008"
click at [124, 504] on li "Transfers" at bounding box center [107, 497] width 199 height 49
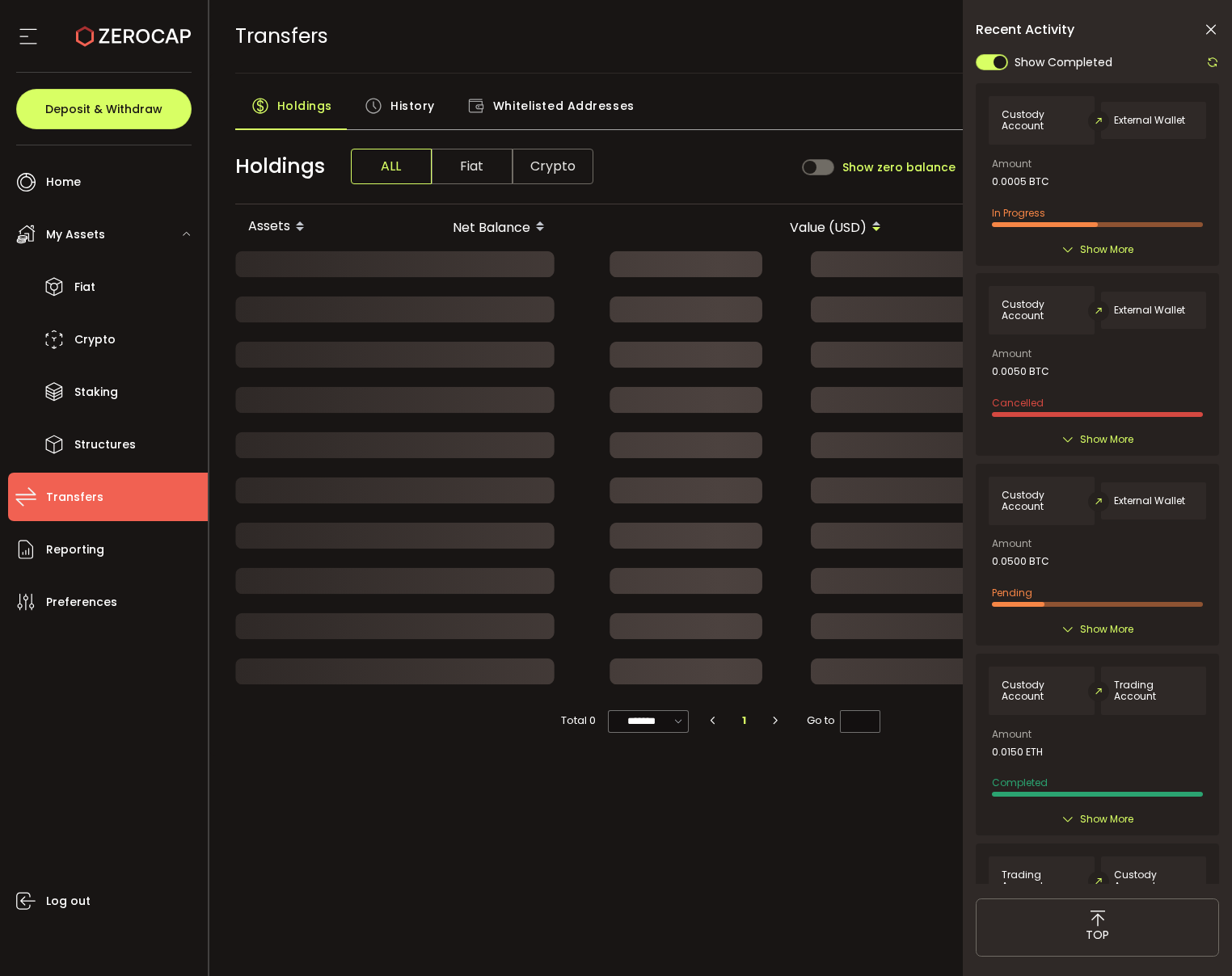
click at [541, 109] on span "Whitelisted Addresses" at bounding box center [563, 106] width 141 height 33
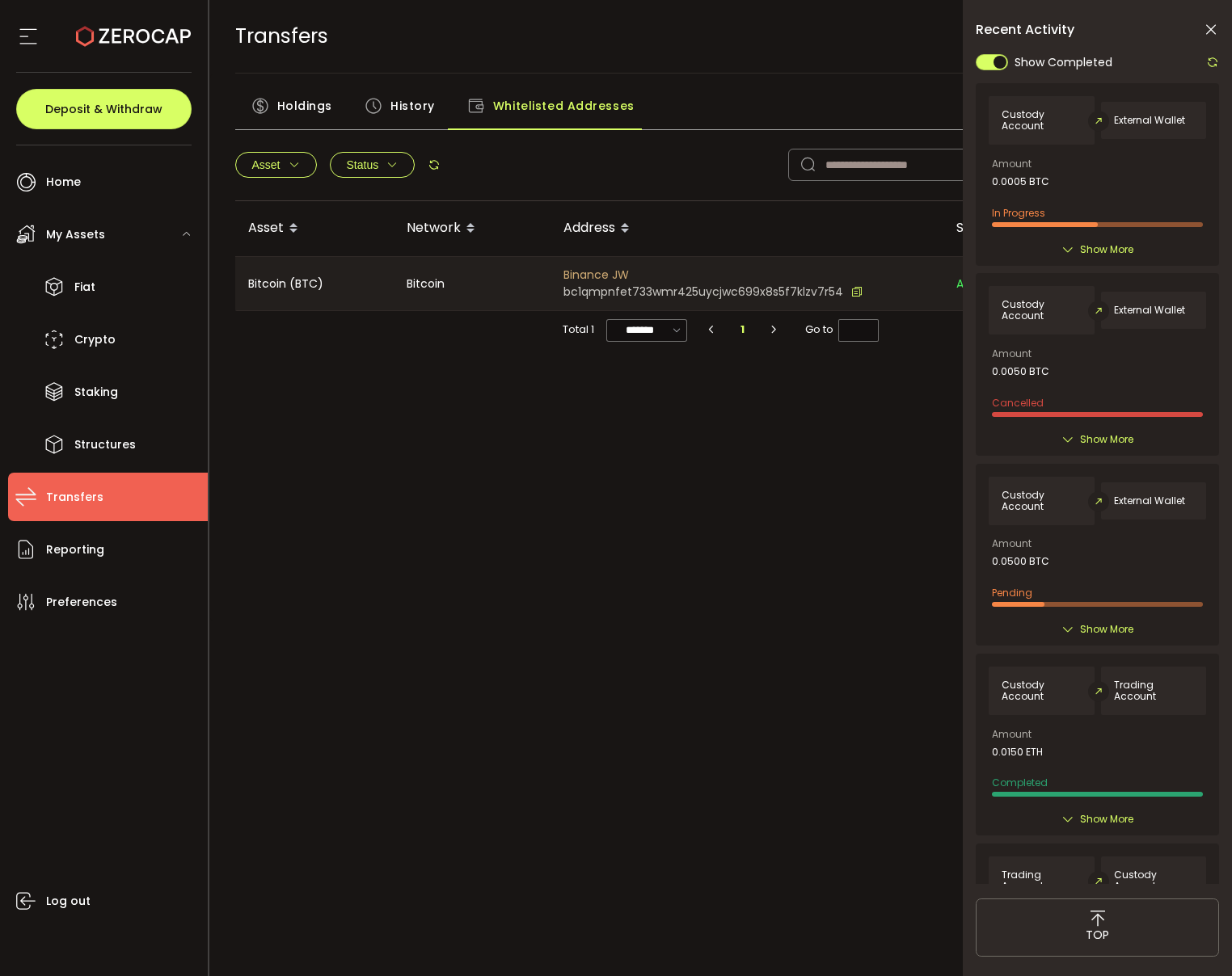
click at [851, 289] on icon at bounding box center [856, 293] width 11 height 17
click at [616, 656] on div "PDF is being processed and will download to your computer TRANSFERS Buy Power $…" at bounding box center [721, 488] width 1023 height 976
